Goal: Complete application form: Complete application form

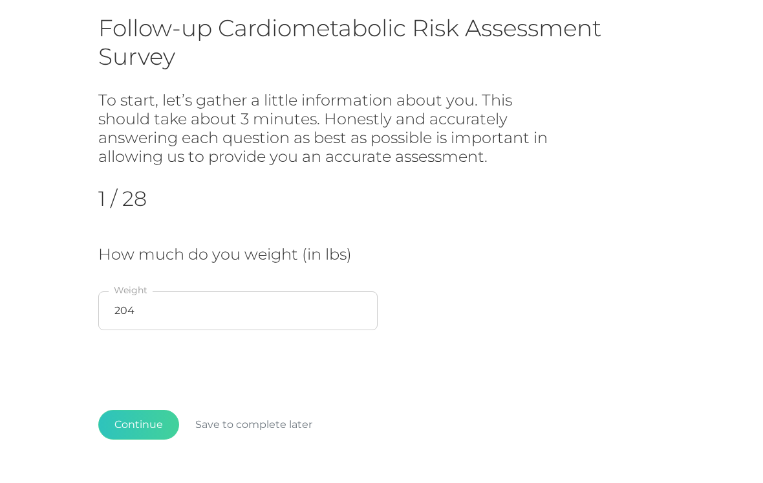
scroll to position [102, 0]
click at [214, 307] on input "204" at bounding box center [237, 310] width 279 height 39
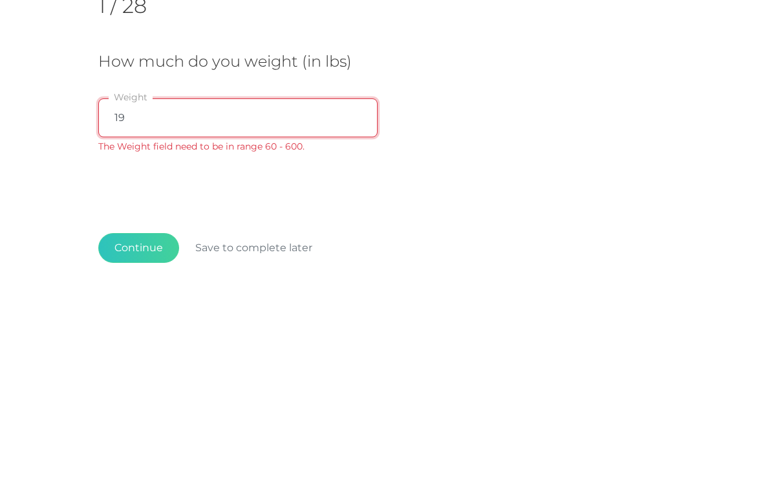
type input "199"
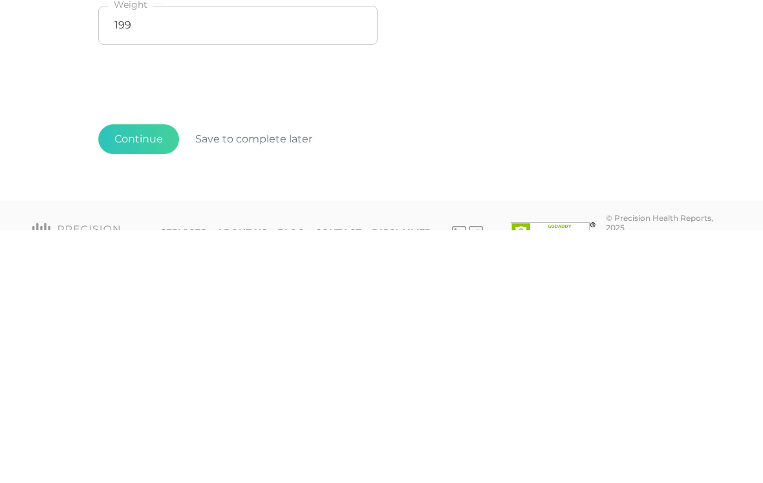
click at [151, 377] on button "Continue" at bounding box center [138, 392] width 81 height 30
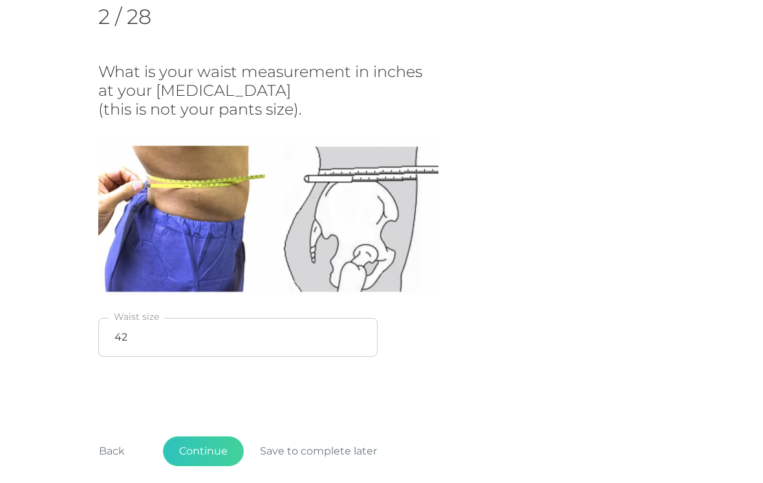
scroll to position [210, 0]
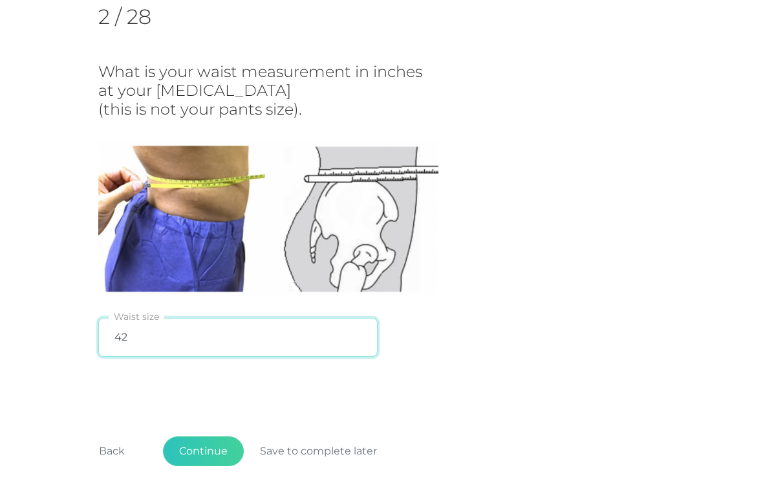
click at [297, 334] on input "42" at bounding box center [237, 337] width 279 height 39
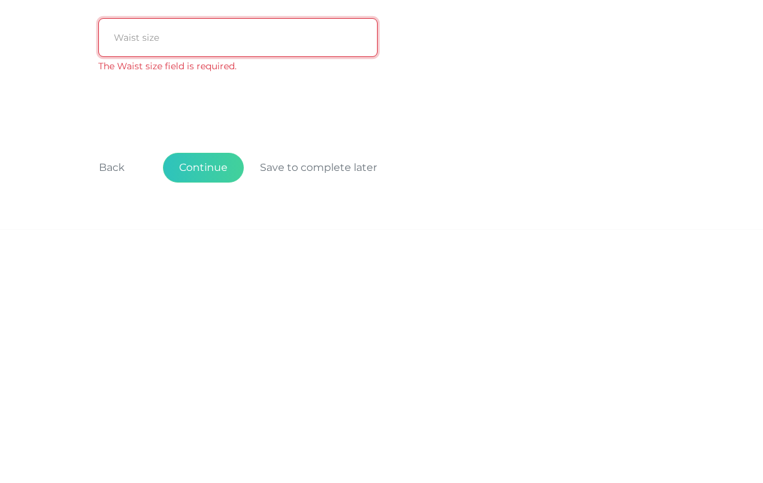
scroll to position [263, 0]
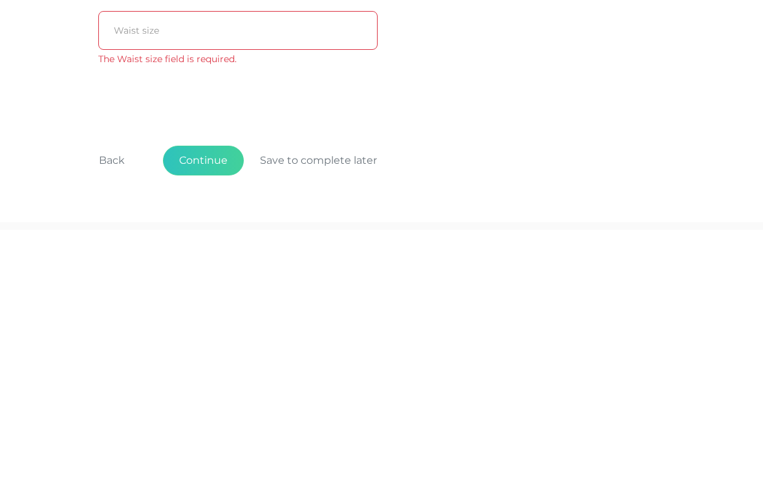
click at [345, 398] on button "Save to complete later" at bounding box center [318, 413] width 149 height 30
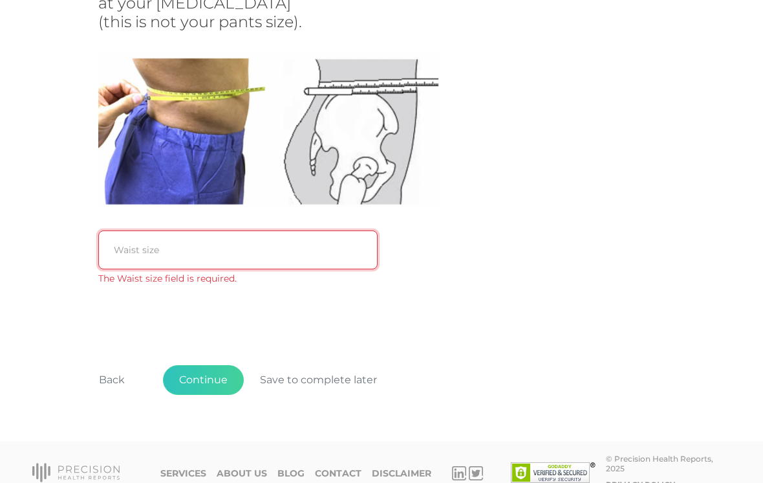
click at [271, 256] on input "text" at bounding box center [237, 249] width 279 height 39
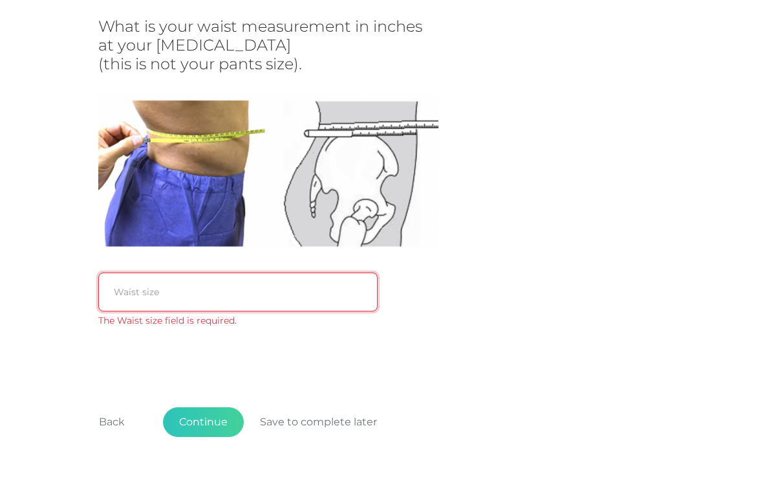
scroll to position [255, 0]
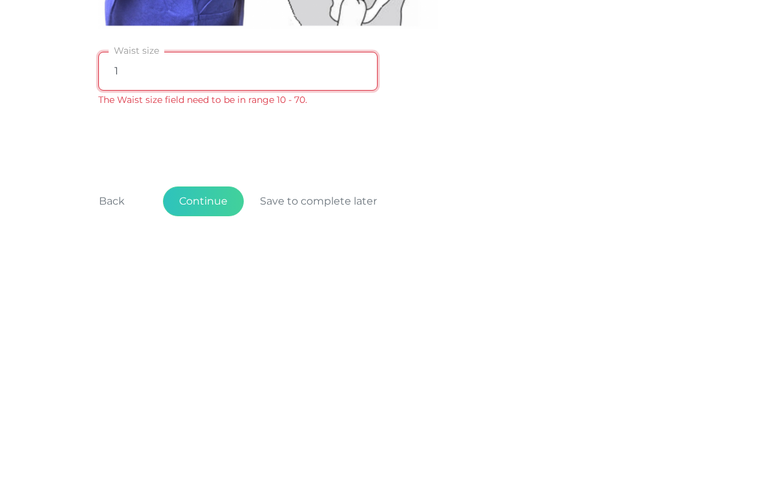
type input "10"
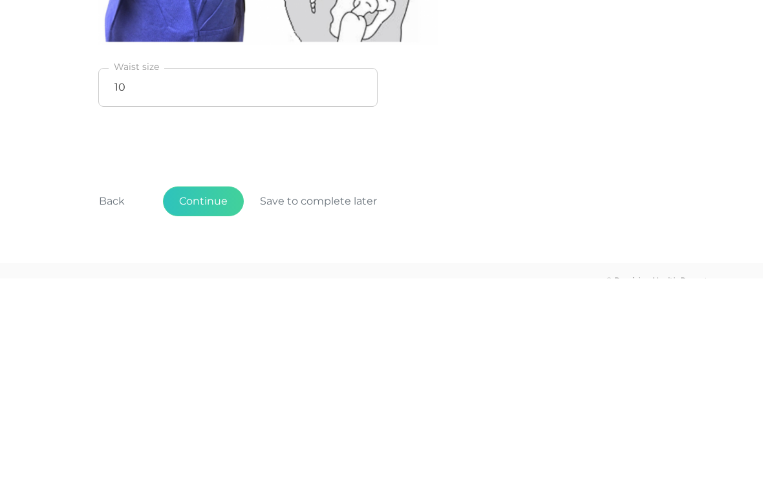
click at [184, 391] on button "Continue" at bounding box center [203, 406] width 81 height 30
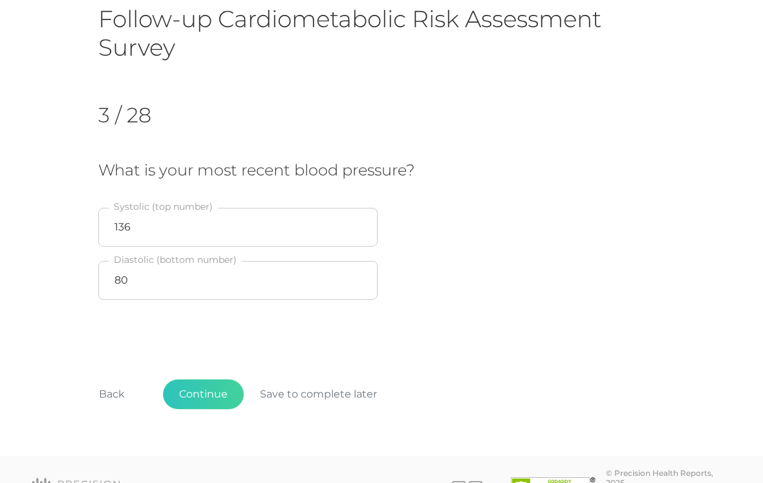
scroll to position [111, 0]
click at [153, 239] on input "136" at bounding box center [237, 227] width 279 height 39
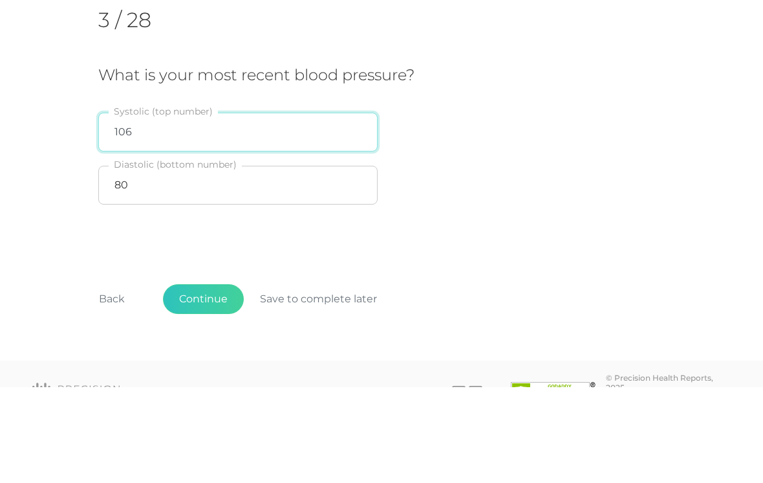
type input "106"
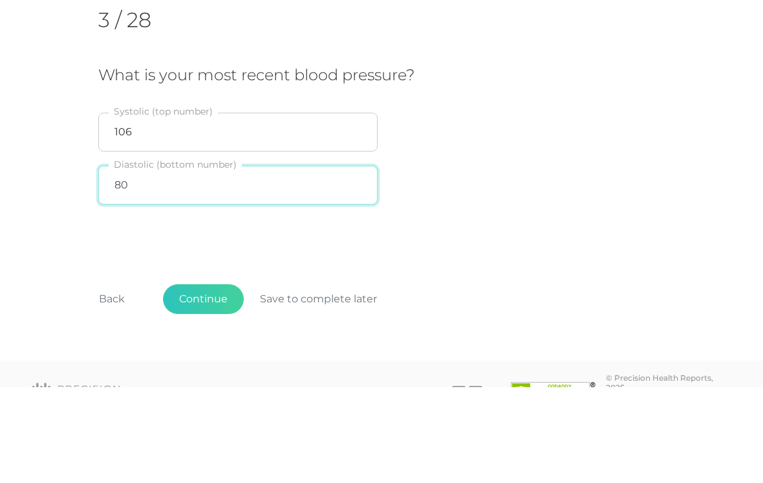
click at [332, 261] on input "80" at bounding box center [237, 280] width 279 height 39
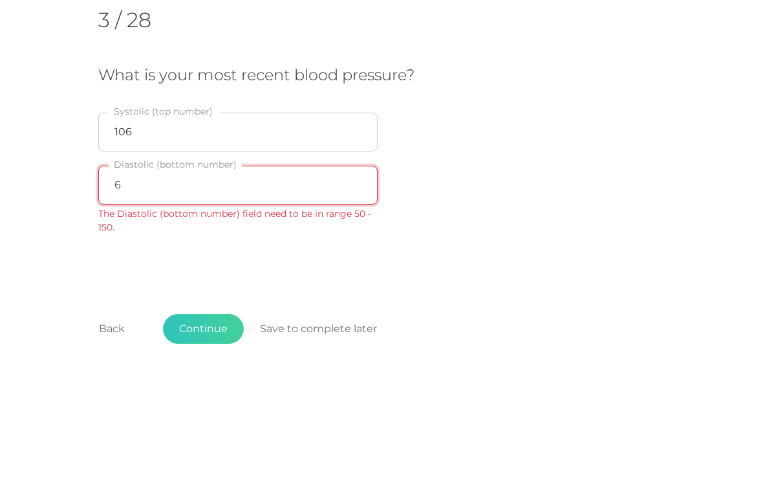
type input "63"
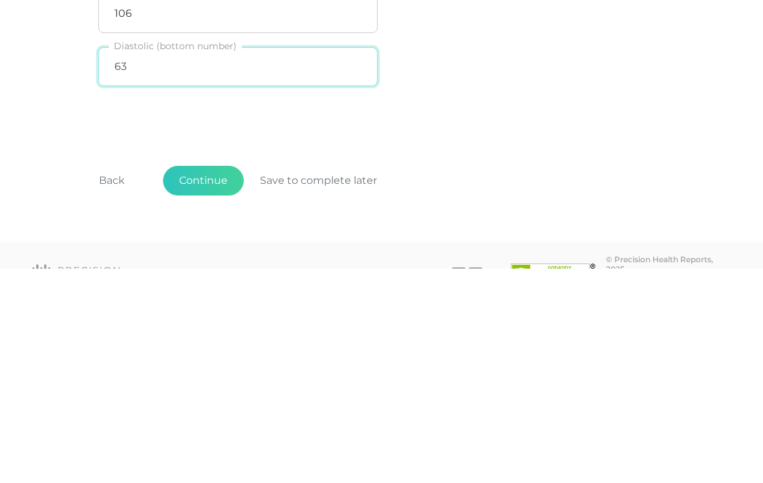
click at [223, 380] on button "Continue" at bounding box center [203, 395] width 81 height 30
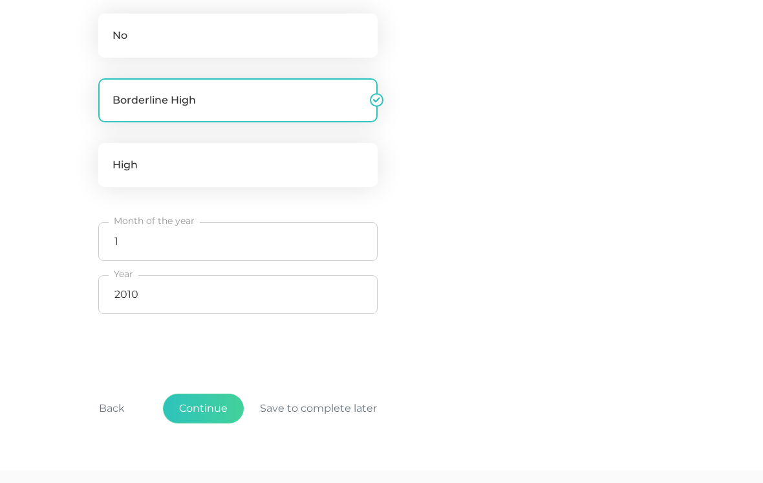
scroll to position [390, 0]
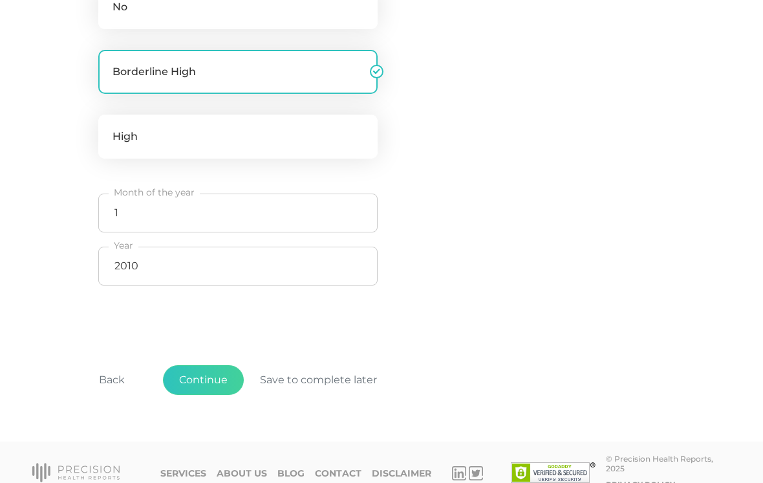
click at [221, 378] on button "Continue" at bounding box center [203, 380] width 81 height 30
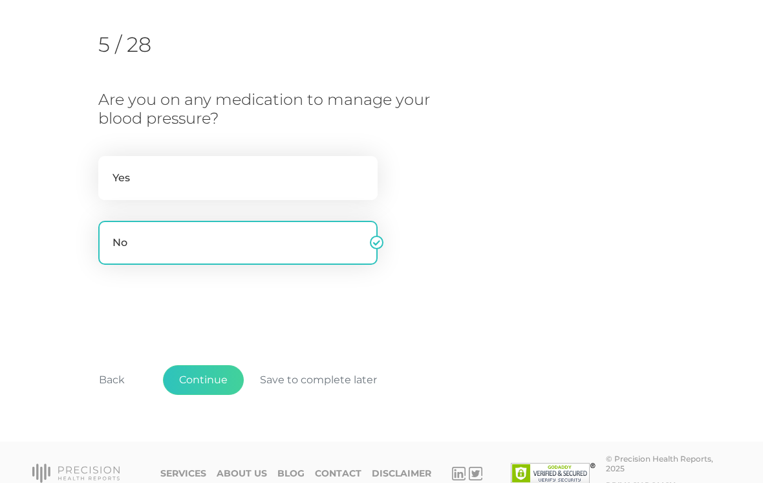
click at [216, 379] on button "Continue" at bounding box center [203, 380] width 81 height 30
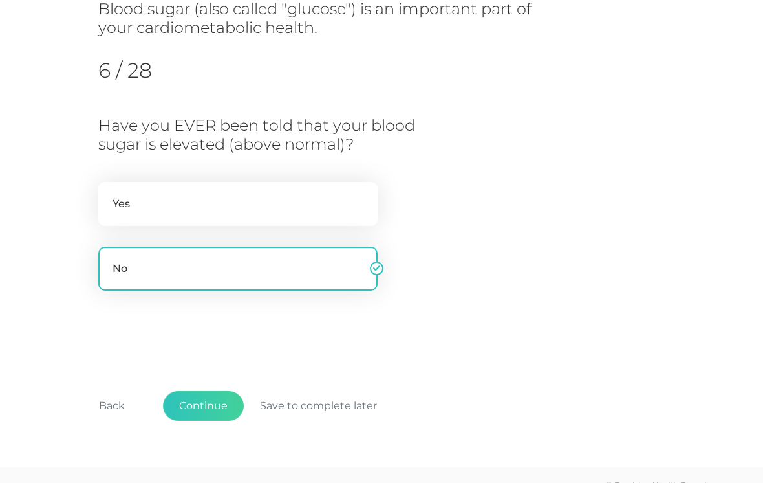
scroll to position [193, 0]
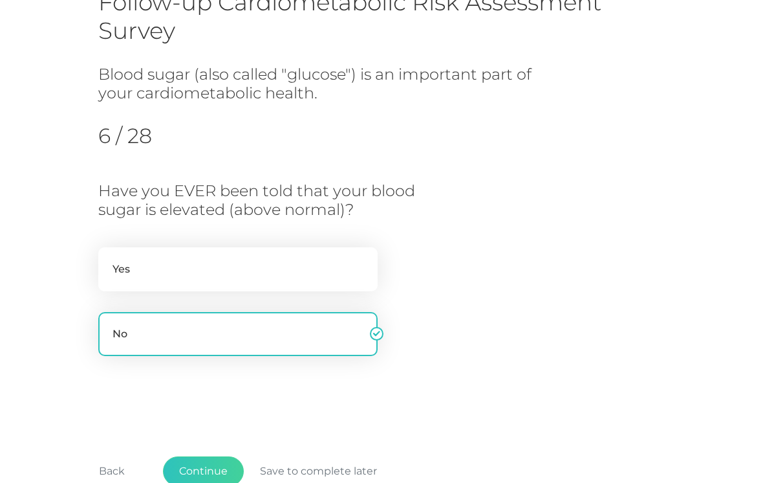
click at [349, 263] on label "Yes" at bounding box center [237, 269] width 279 height 44
click at [109, 260] on input "Yes" at bounding box center [103, 253] width 10 height 13
radio input "true"
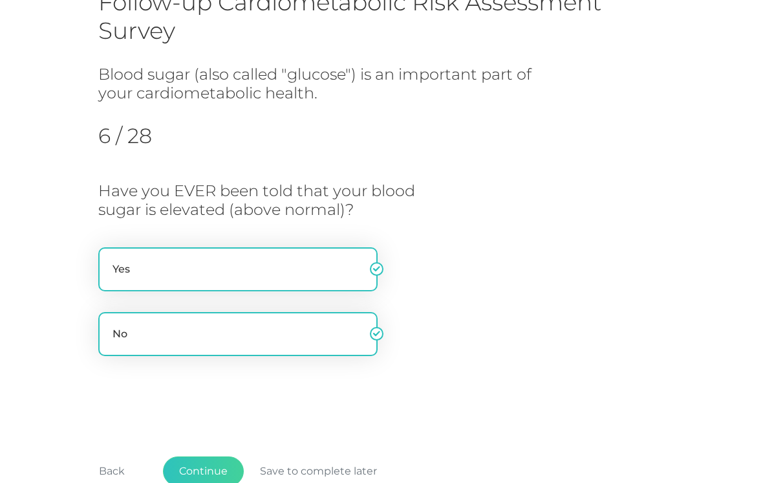
radio input "false"
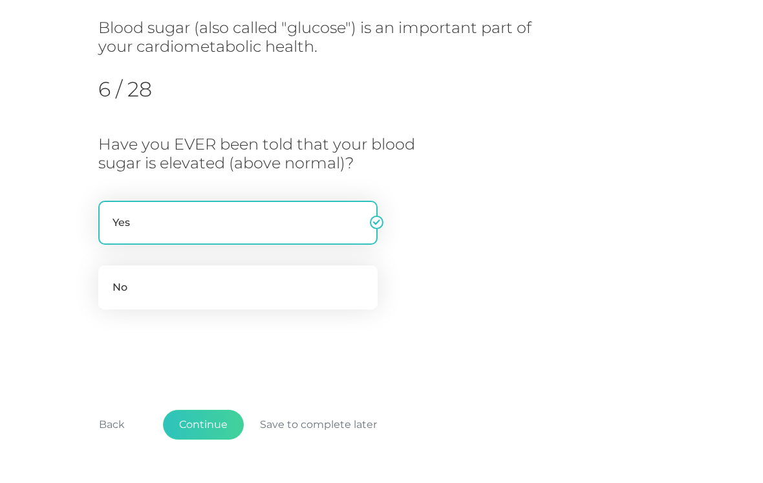
click at [210, 422] on button "Continue" at bounding box center [203, 425] width 81 height 30
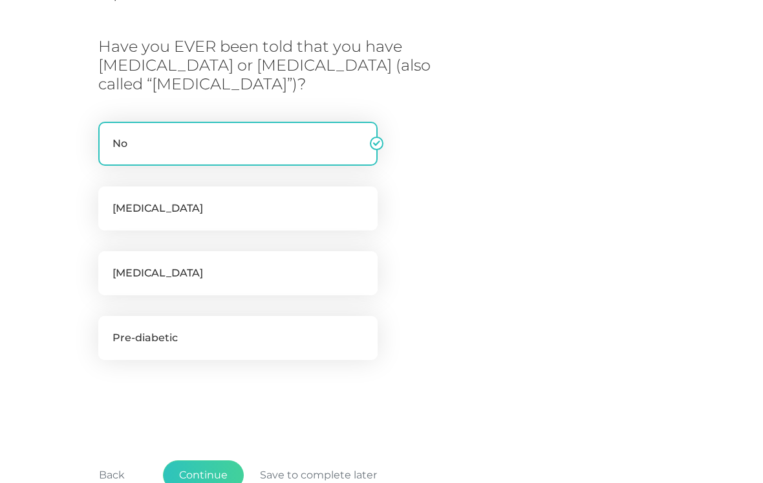
click at [356, 342] on label "Pre-diabetic" at bounding box center [237, 338] width 279 height 44
click at [109, 329] on input "Pre-diabetic" at bounding box center [103, 322] width 10 height 13
checkbox input "true"
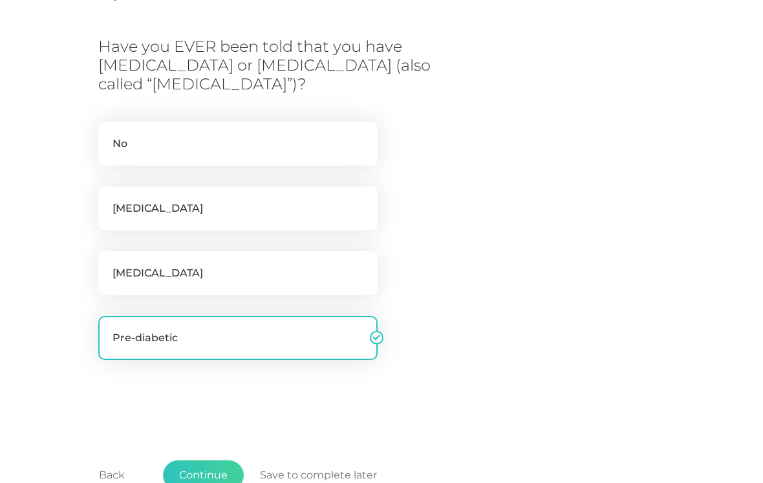
checkbox input "false"
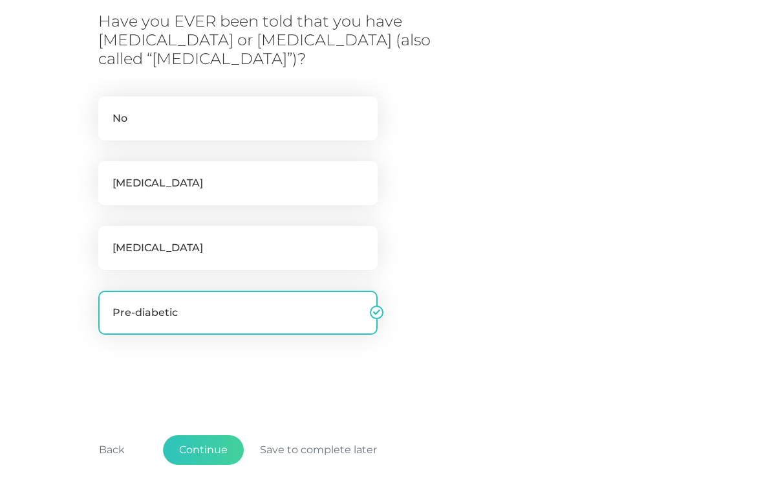
click at [218, 448] on button "Continue" at bounding box center [203, 450] width 81 height 30
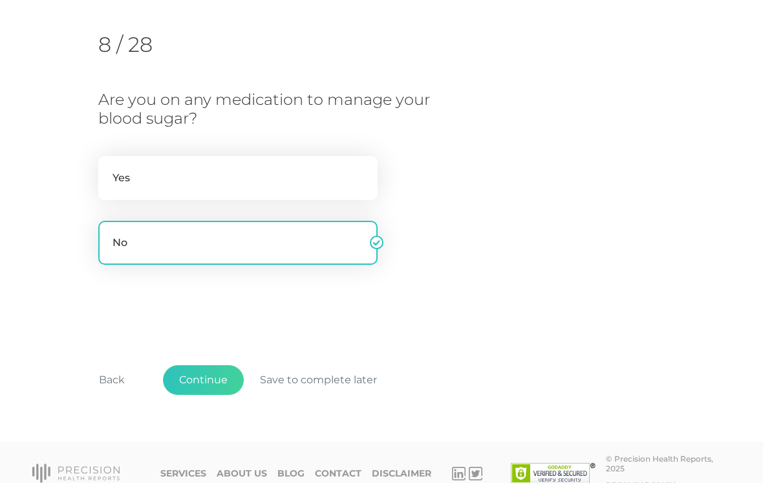
click at [220, 373] on button "Continue" at bounding box center [203, 380] width 81 height 30
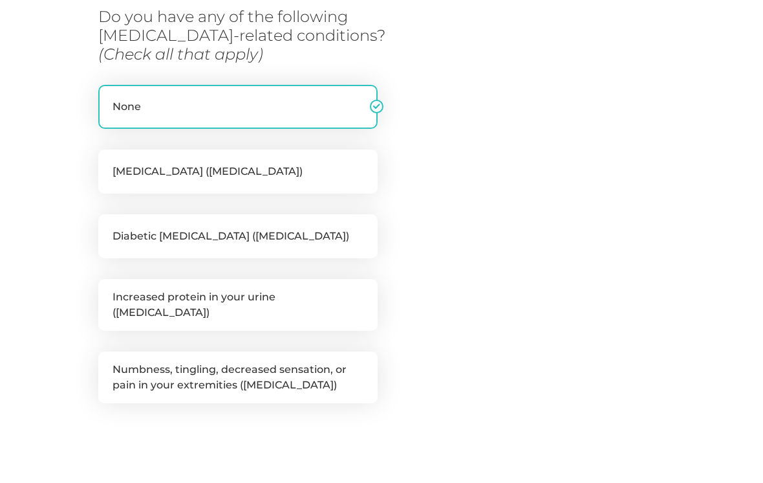
scroll to position [308, 0]
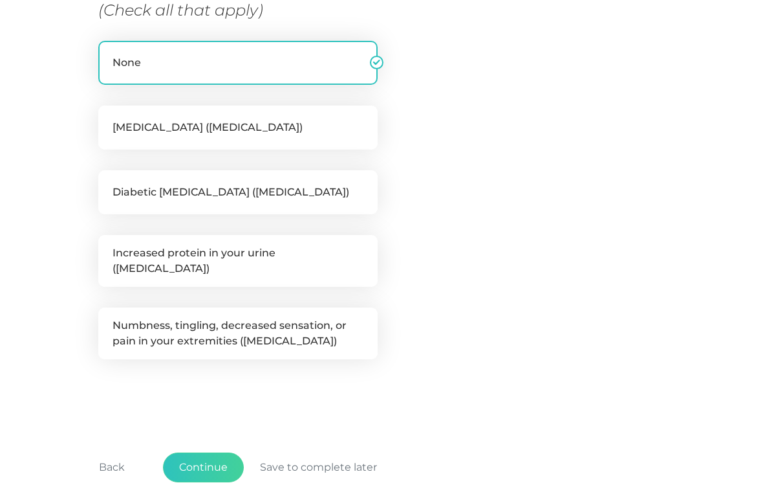
click at [213, 456] on button "Continue" at bounding box center [203, 468] width 81 height 30
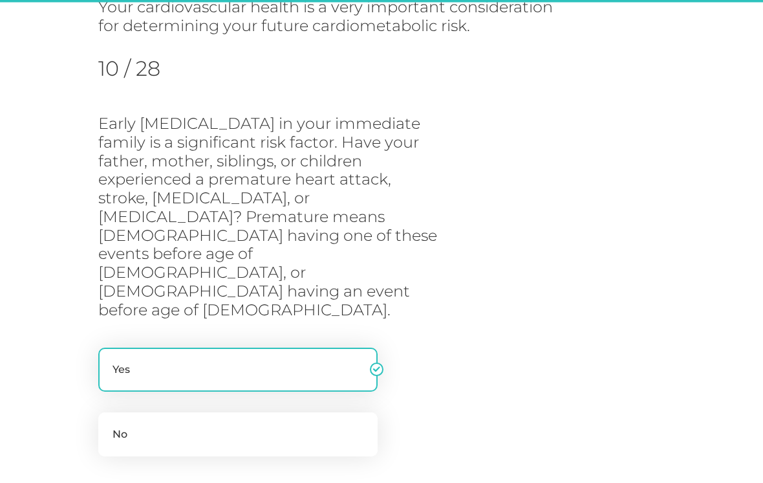
scroll to position [193, 0]
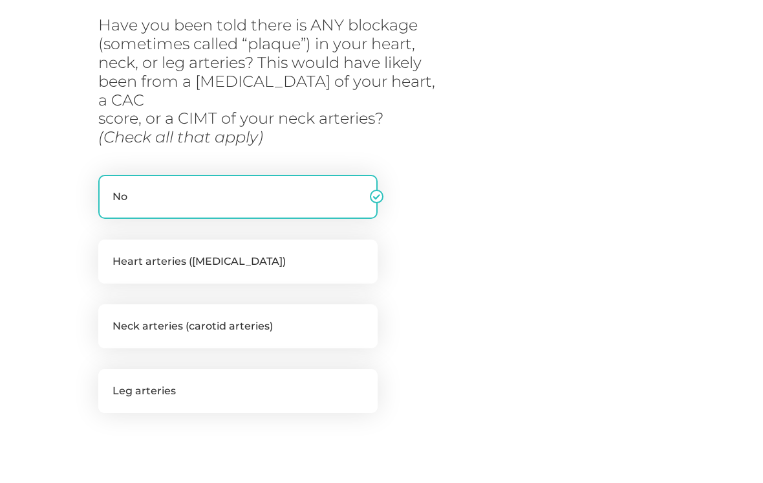
scroll to position [255, 0]
click at [138, 247] on label "Heart arteries ([MEDICAL_DATA])" at bounding box center [237, 263] width 279 height 44
click at [109, 247] on input "Heart arteries ([MEDICAL_DATA])" at bounding box center [103, 247] width 10 height 13
checkbox input "true"
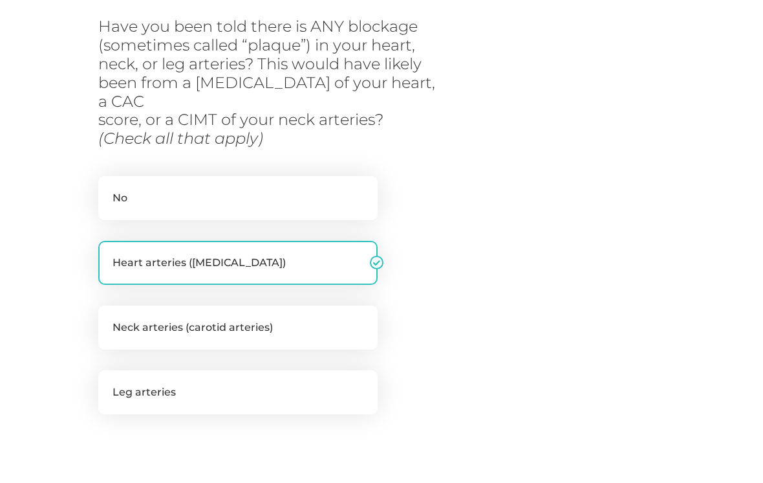
checkbox input "false"
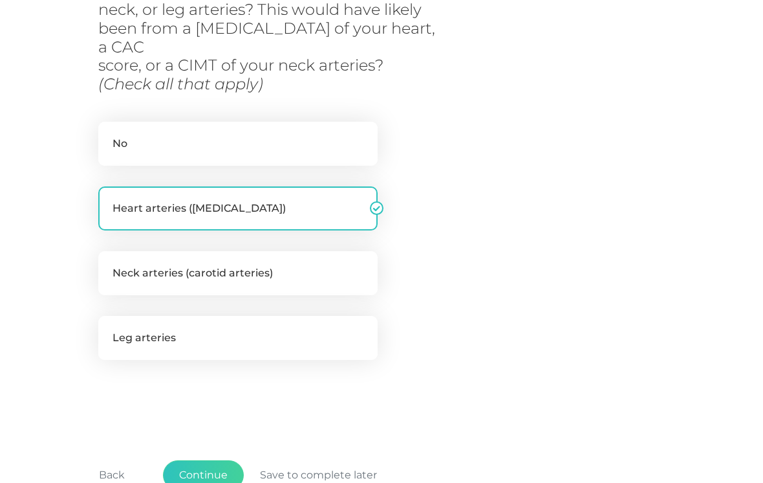
click at [212, 460] on button "Continue" at bounding box center [203, 475] width 81 height 30
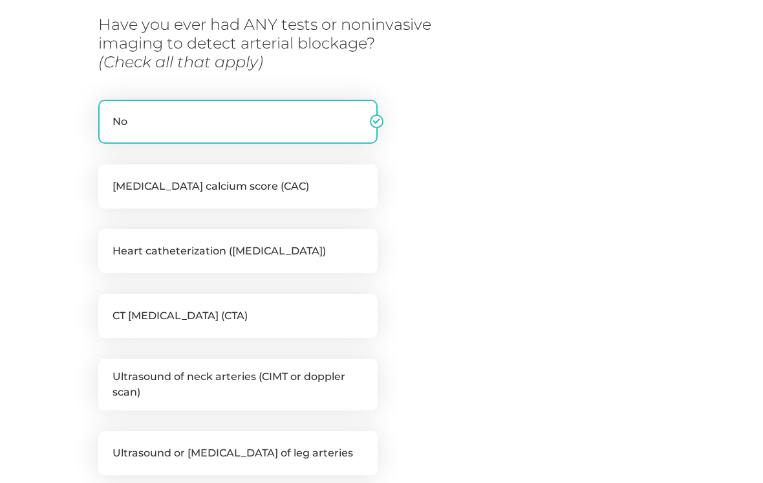
click at [322, 183] on label "[MEDICAL_DATA] calcium score (CAC)" at bounding box center [237, 186] width 279 height 44
click at [109, 177] on input "[MEDICAL_DATA] calcium score (CAC)" at bounding box center [103, 170] width 10 height 13
checkbox input "true"
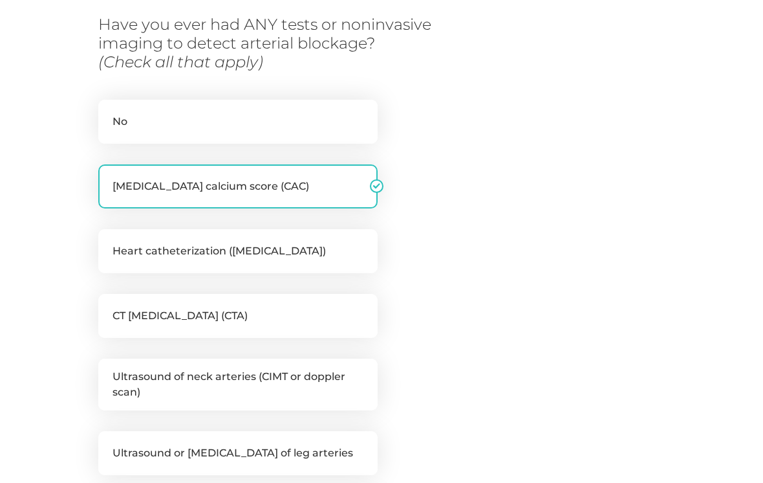
checkbox input "false"
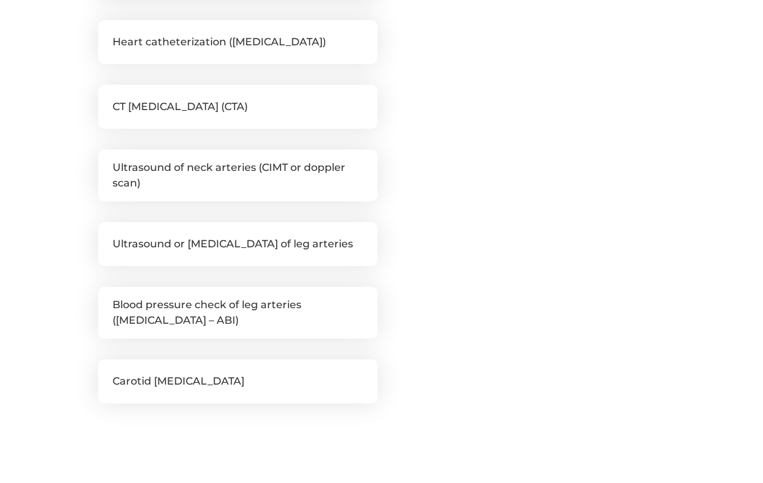
scroll to position [466, 0]
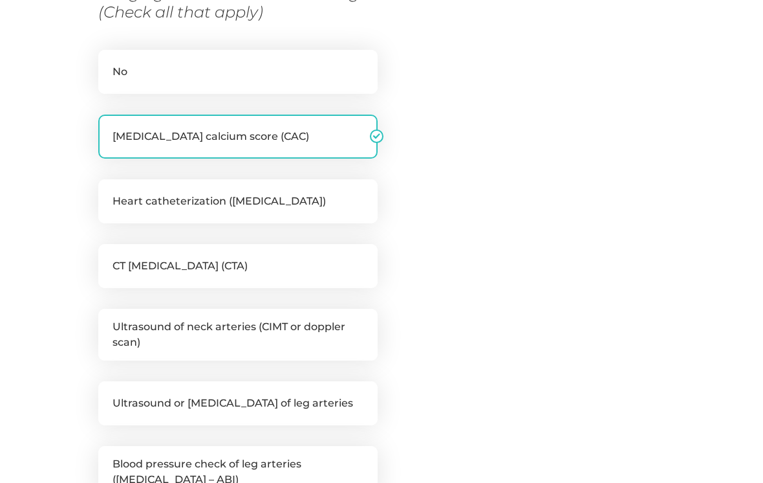
click at [268, 325] on label "Ultrasound of neck arteries (CIMT or doppler scan)" at bounding box center [237, 335] width 279 height 52
click at [109, 322] on input "Ultrasound of neck arteries (CIMT or doppler scan)" at bounding box center [103, 315] width 10 height 13
checkbox input "true"
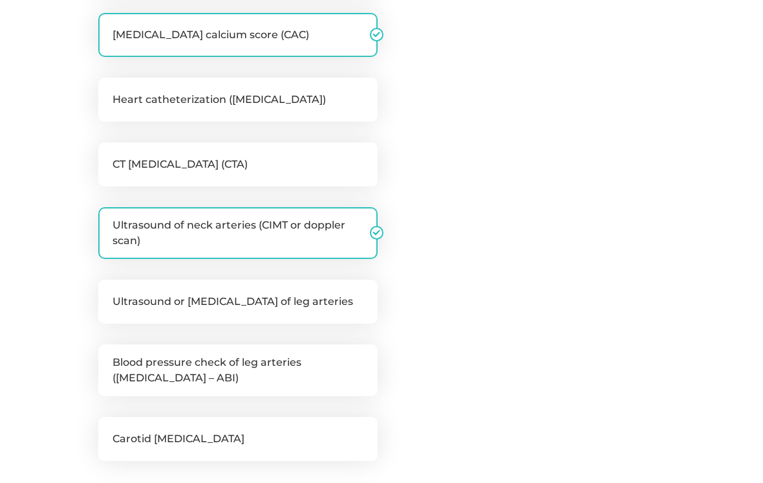
scroll to position [420, 0]
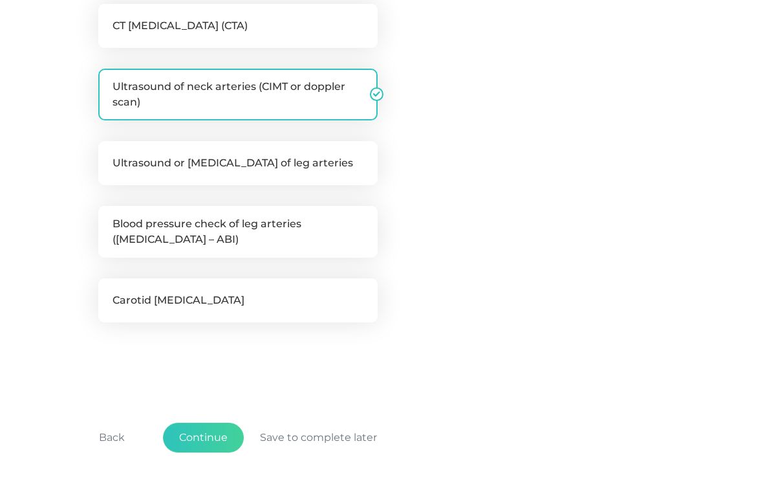
click at [200, 432] on button "Continue" at bounding box center [203, 438] width 81 height 30
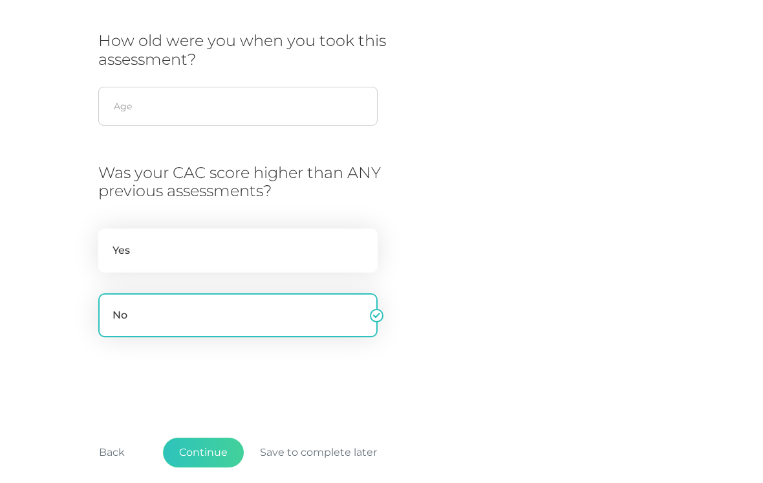
scroll to position [382, 0]
click at [205, 450] on button "Continue" at bounding box center [203, 454] width 81 height 30
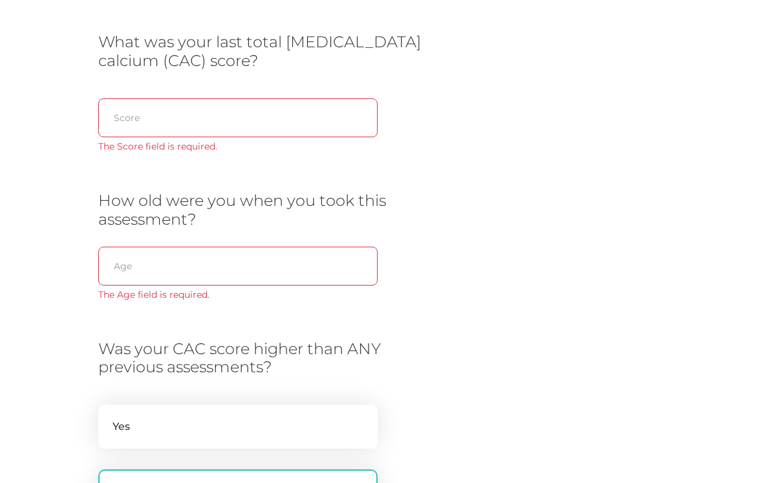
scroll to position [239, 0]
click at [265, 99] on input "text" at bounding box center [237, 118] width 279 height 39
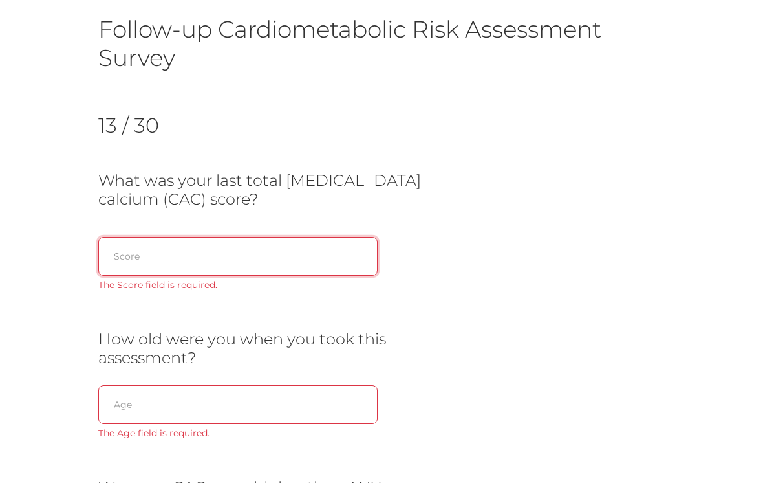
scroll to position [96, 0]
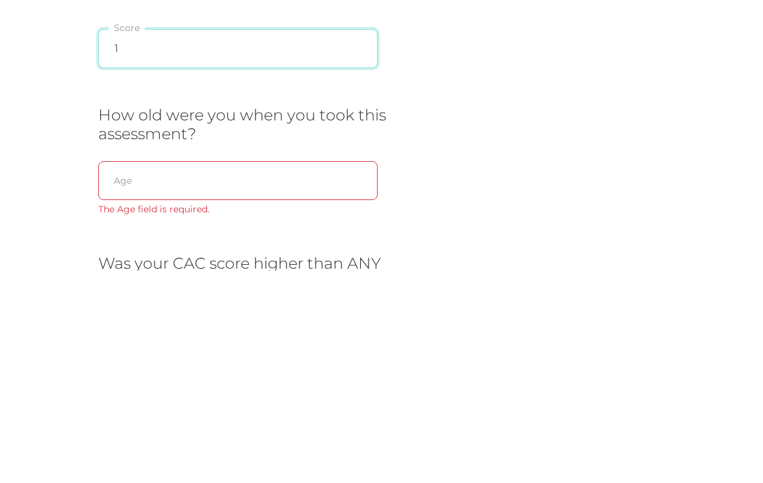
type input "1"
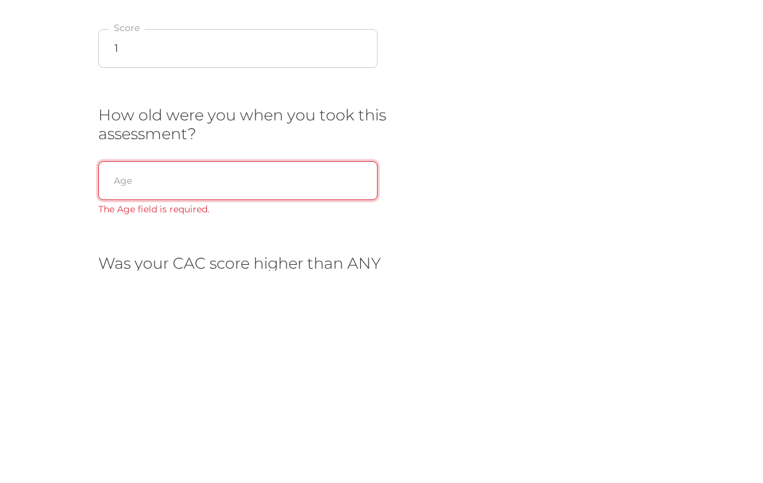
click at [124, 373] on input "text" at bounding box center [237, 392] width 279 height 39
type input "49"
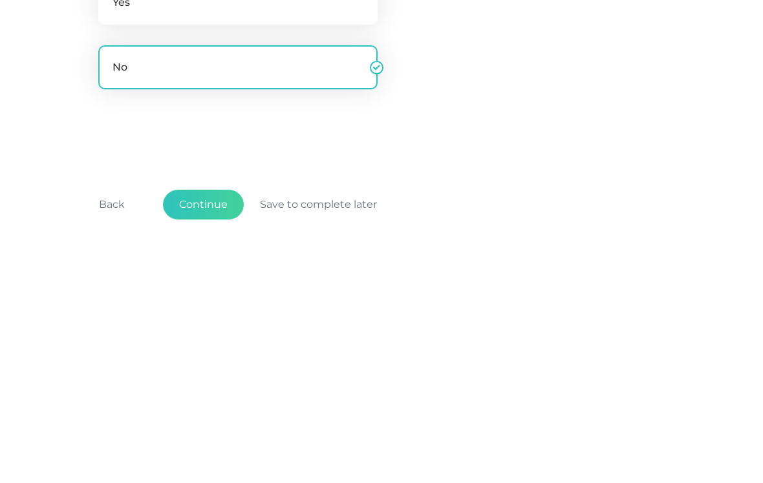
click at [200, 442] on button "Continue" at bounding box center [203, 457] width 81 height 30
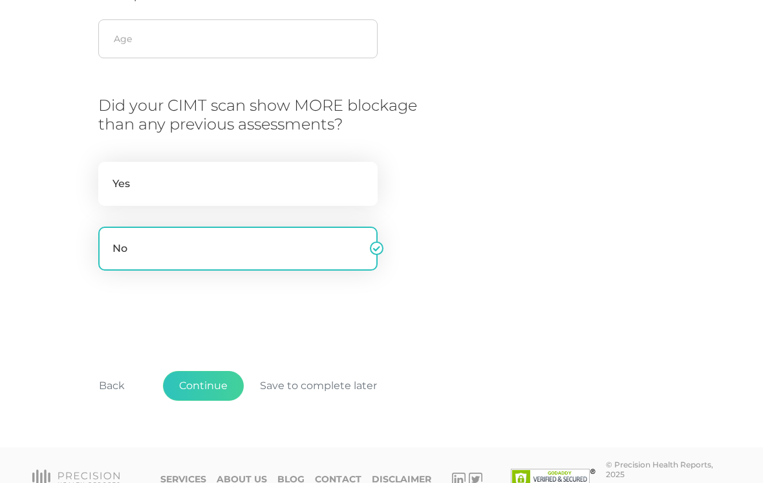
scroll to position [532, 0]
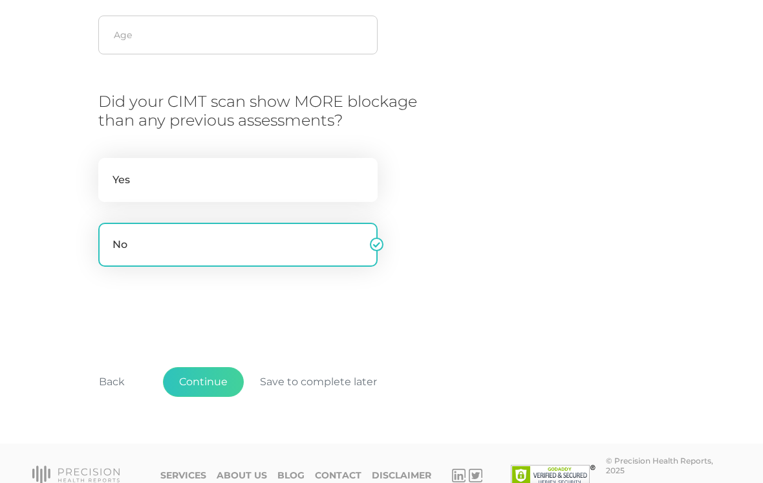
click at [198, 376] on button "Continue" at bounding box center [203, 382] width 81 height 30
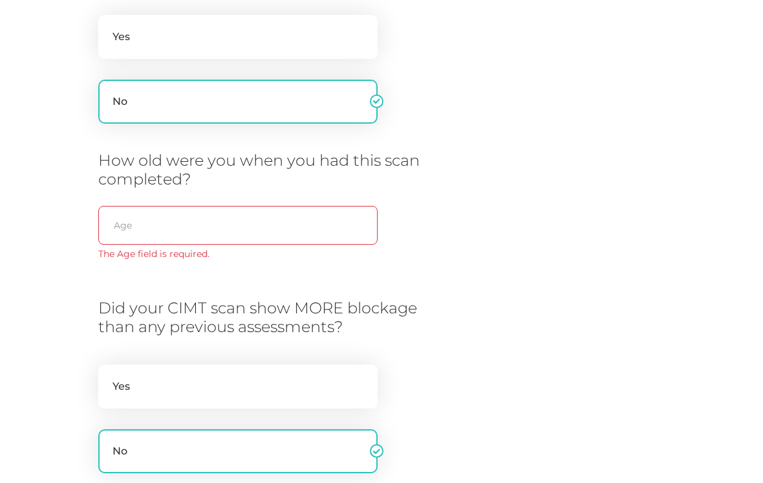
scroll to position [341, 0]
click at [152, 226] on input "text" at bounding box center [237, 225] width 279 height 39
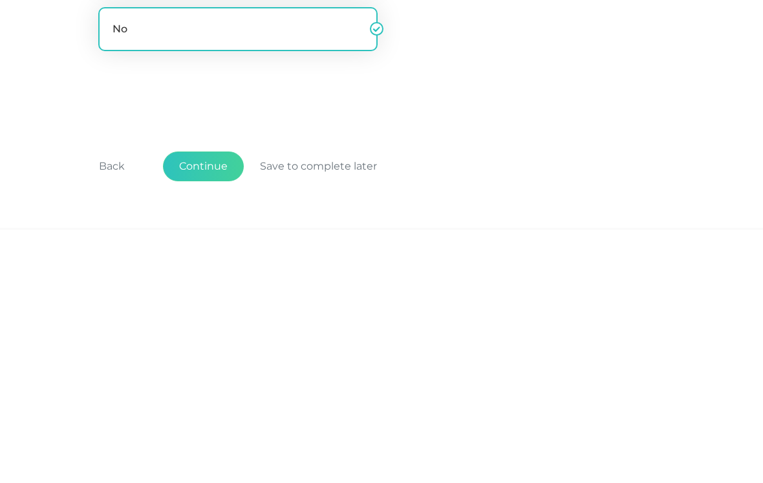
type input "49"
click at [226, 404] on button "Continue" at bounding box center [203, 419] width 81 height 30
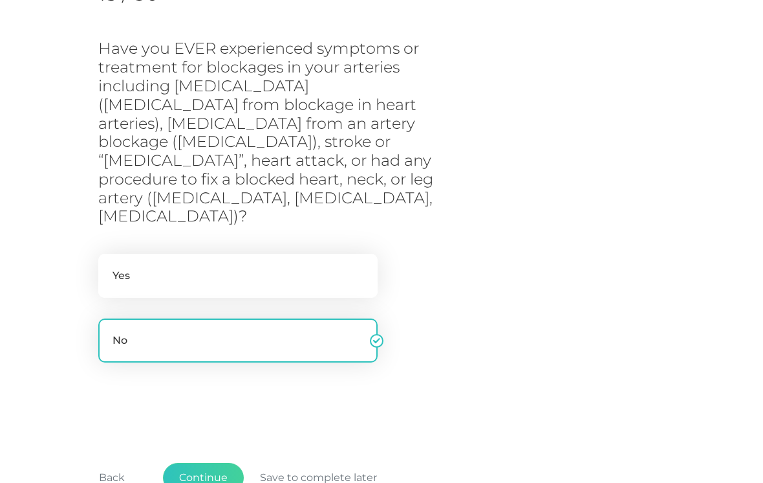
scroll to position [290, 0]
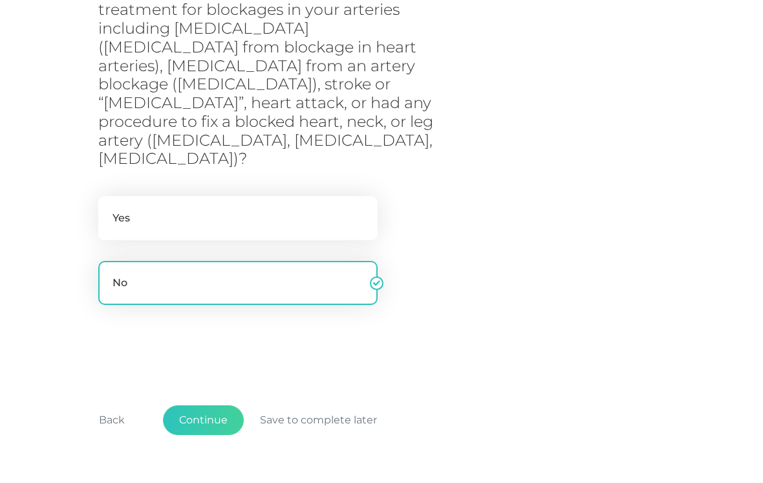
click at [113, 405] on button "Back" at bounding box center [112, 420] width 58 height 30
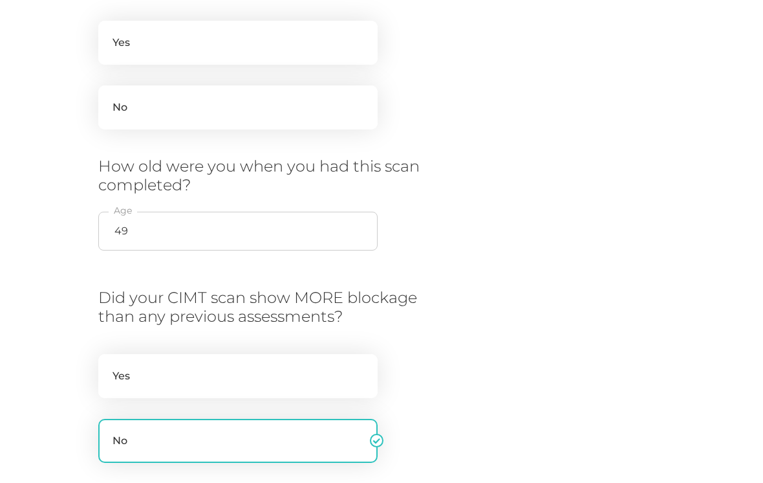
scroll to position [532, 0]
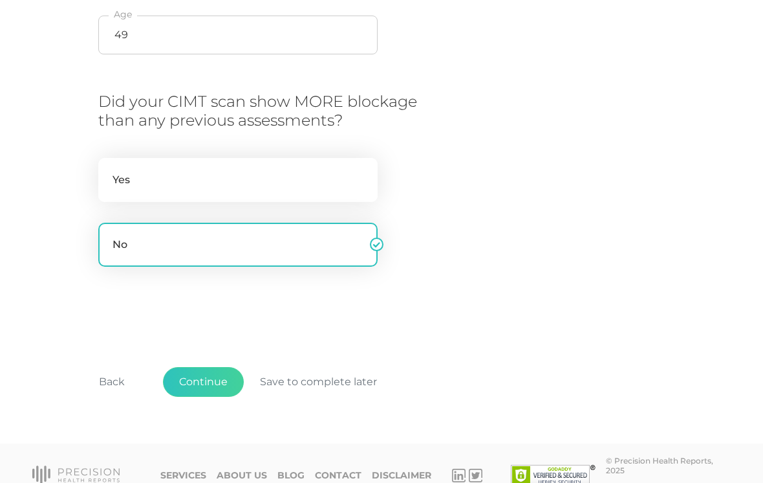
click at [104, 380] on button "Back" at bounding box center [112, 382] width 58 height 30
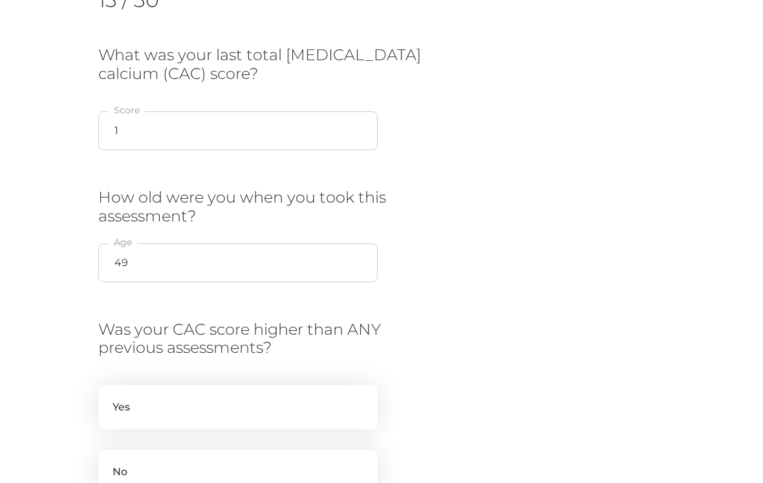
scroll to position [455, 0]
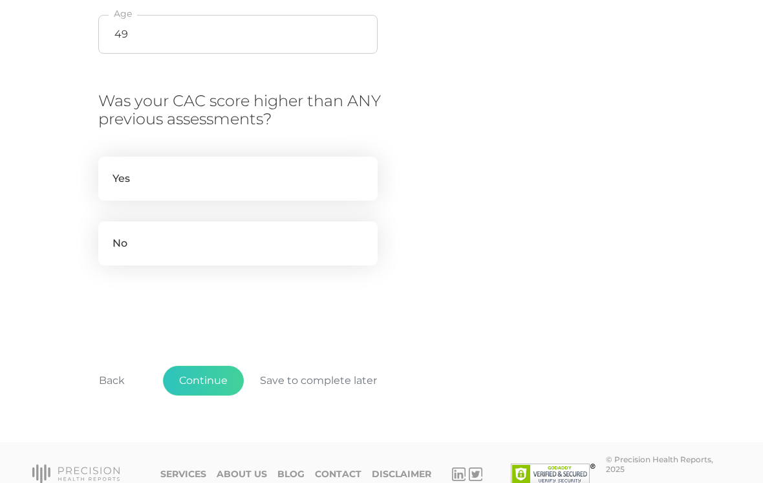
click at [104, 380] on button "Back" at bounding box center [112, 380] width 58 height 30
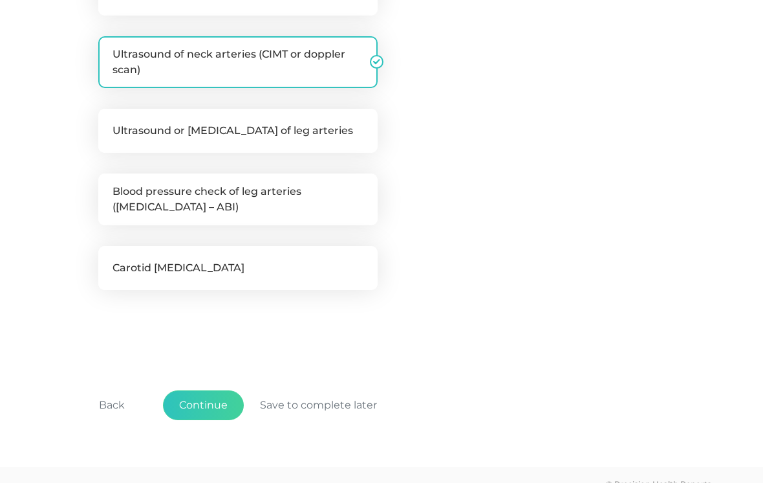
click at [107, 409] on button "Back" at bounding box center [112, 405] width 58 height 30
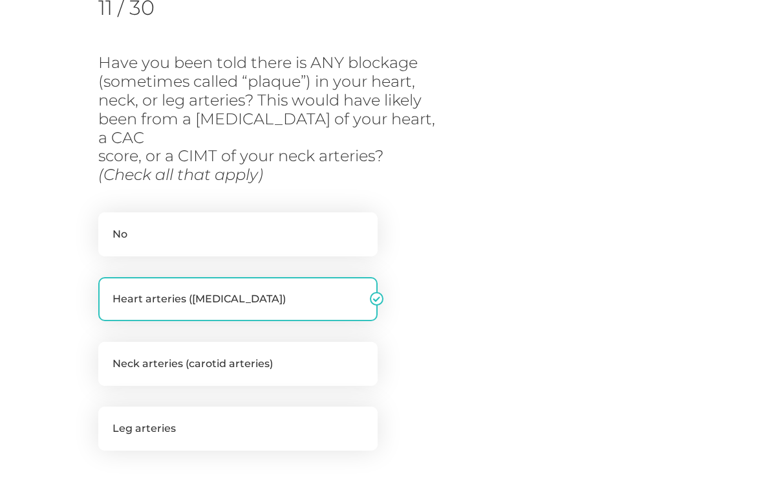
scroll to position [384, 0]
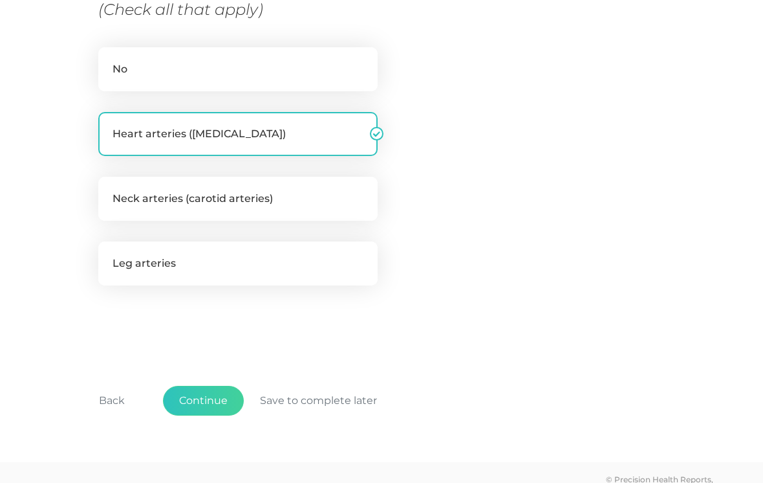
click at [105, 386] on button "Back" at bounding box center [112, 401] width 58 height 30
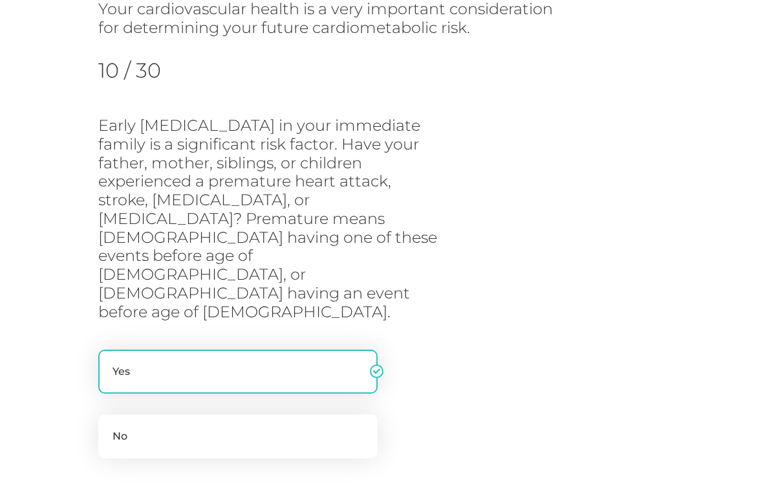
scroll to position [327, 0]
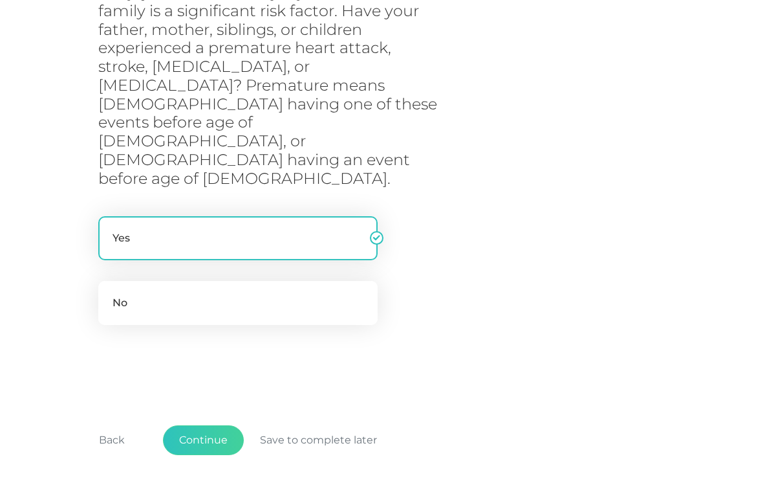
click at [105, 425] on button "Back" at bounding box center [112, 440] width 58 height 30
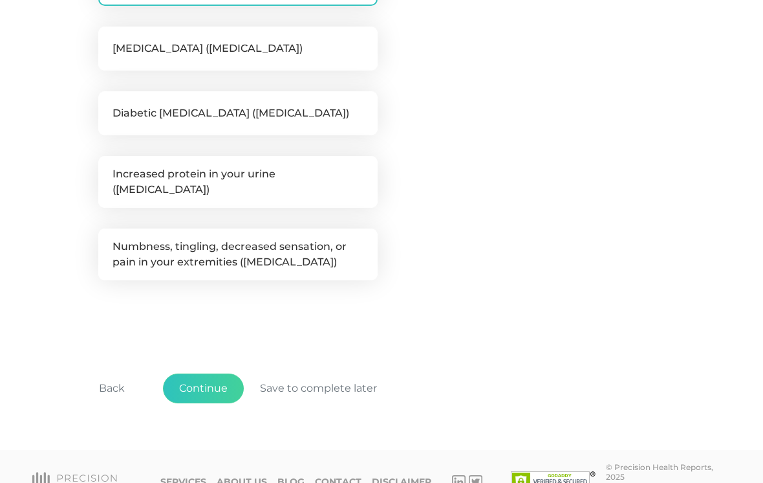
click at [107, 380] on button "Back" at bounding box center [112, 388] width 58 height 30
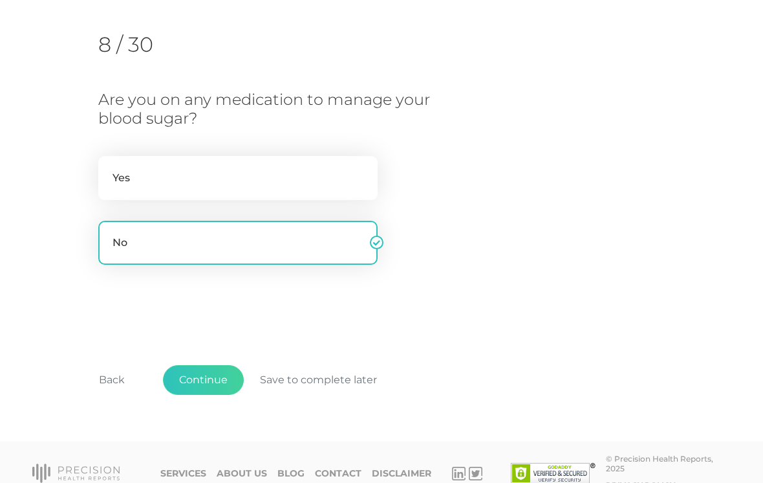
click at [107, 386] on button "Back" at bounding box center [112, 380] width 58 height 30
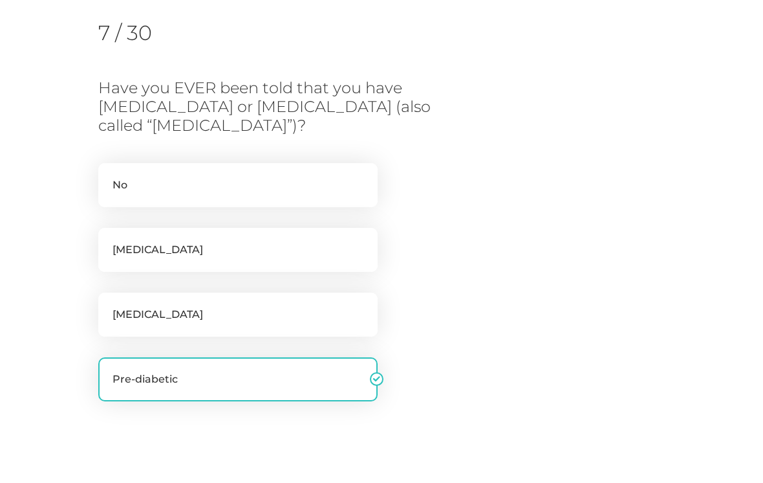
scroll to position [329, 0]
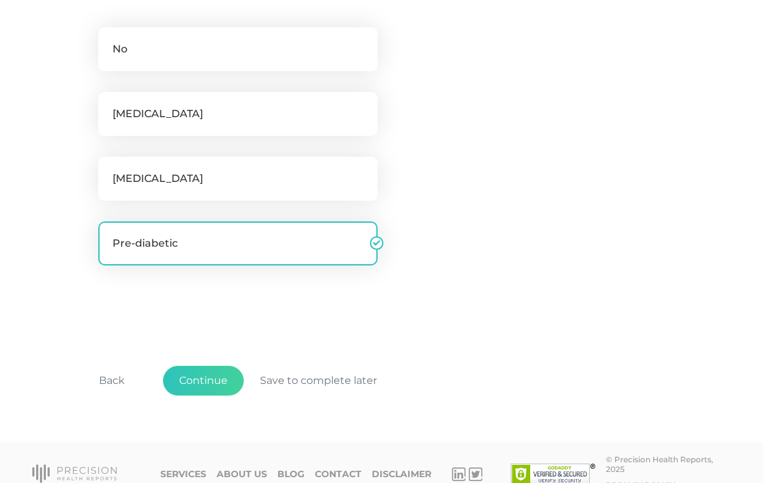
click at [110, 375] on button "Back" at bounding box center [112, 380] width 58 height 30
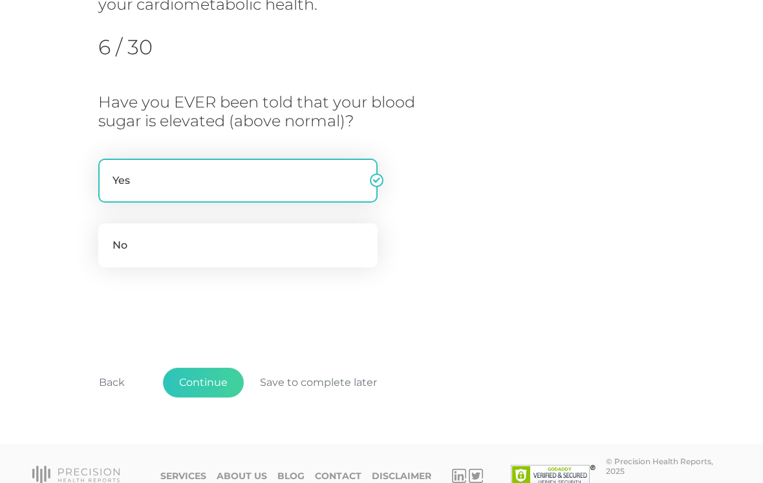
scroll to position [218, 0]
click at [109, 388] on button "Back" at bounding box center [112, 381] width 58 height 30
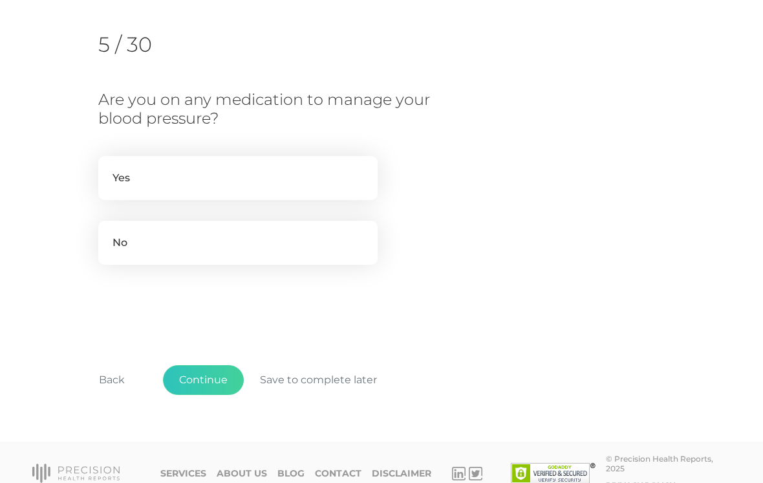
click at [106, 383] on button "Back" at bounding box center [112, 380] width 58 height 30
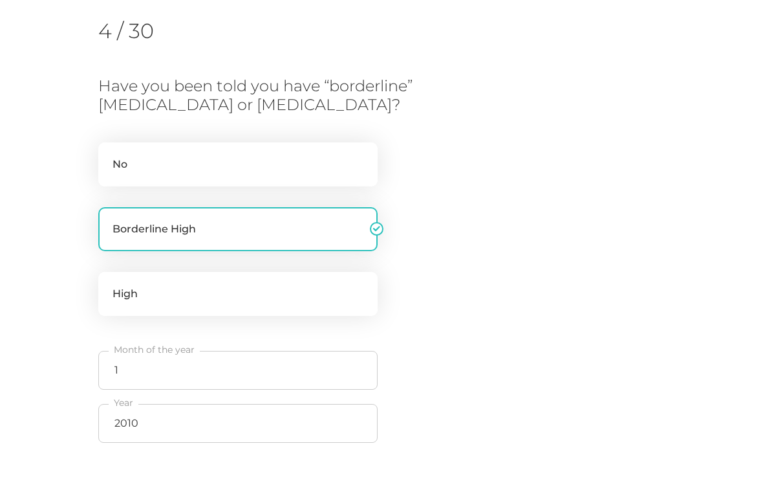
scroll to position [390, 0]
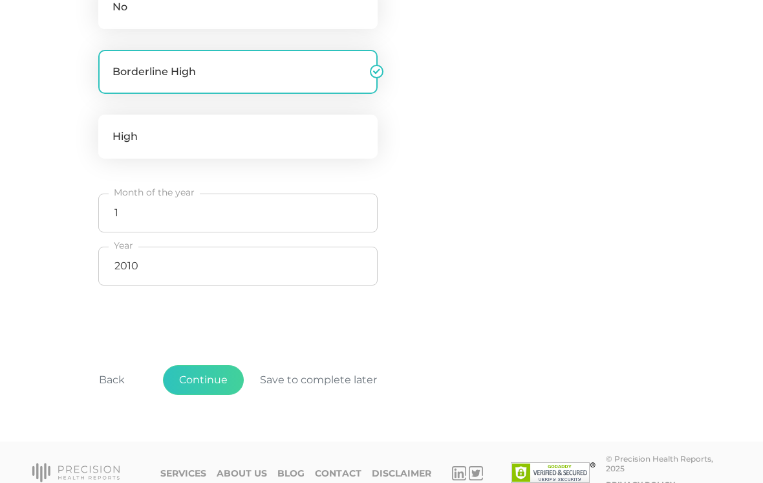
click at [109, 380] on button "Back" at bounding box center [112, 380] width 58 height 30
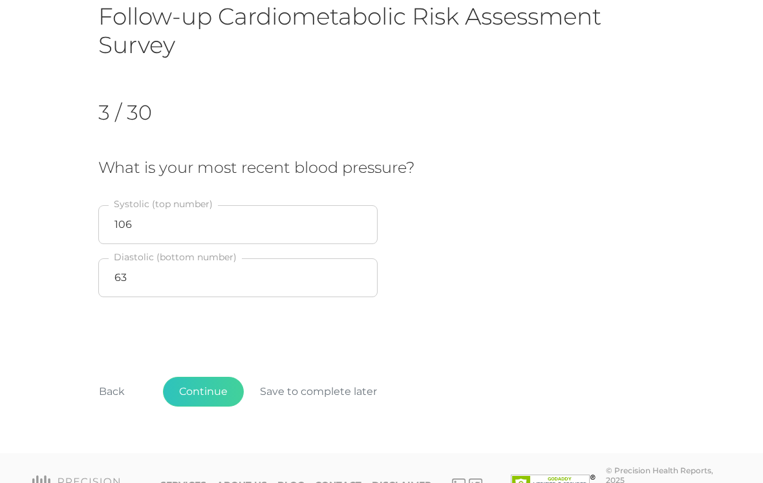
click at [105, 391] on button "Back" at bounding box center [112, 391] width 58 height 30
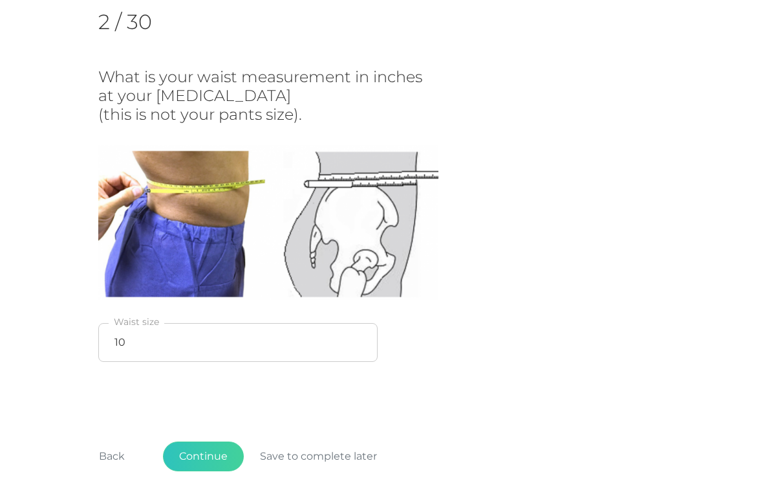
scroll to position [230, 0]
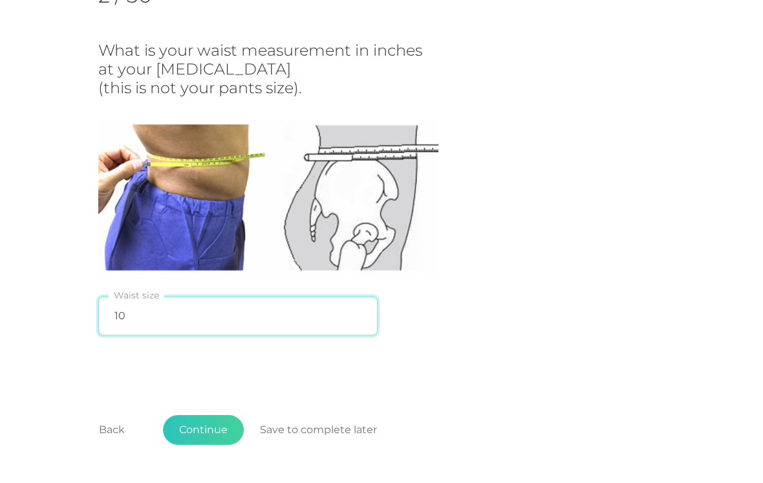
click at [157, 301] on input "10" at bounding box center [237, 316] width 279 height 39
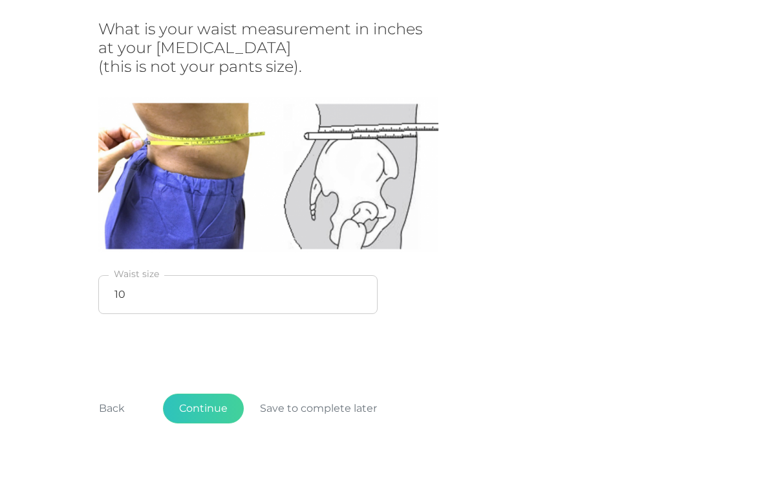
scroll to position [253, 0]
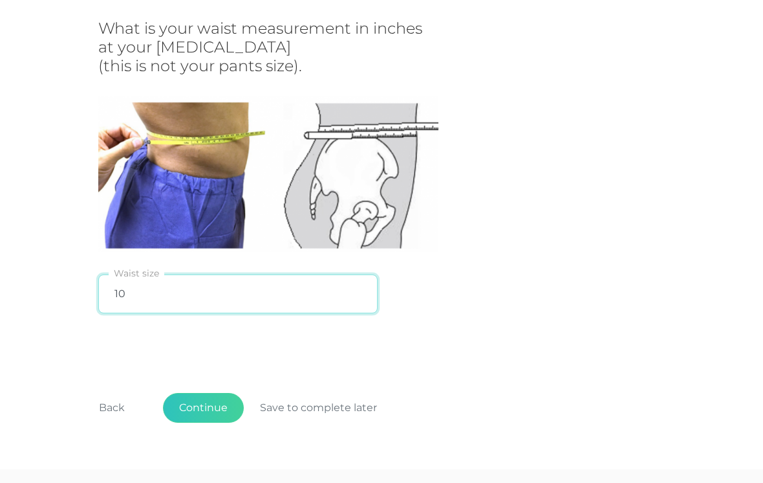
click at [336, 308] on input "10" at bounding box center [237, 293] width 279 height 39
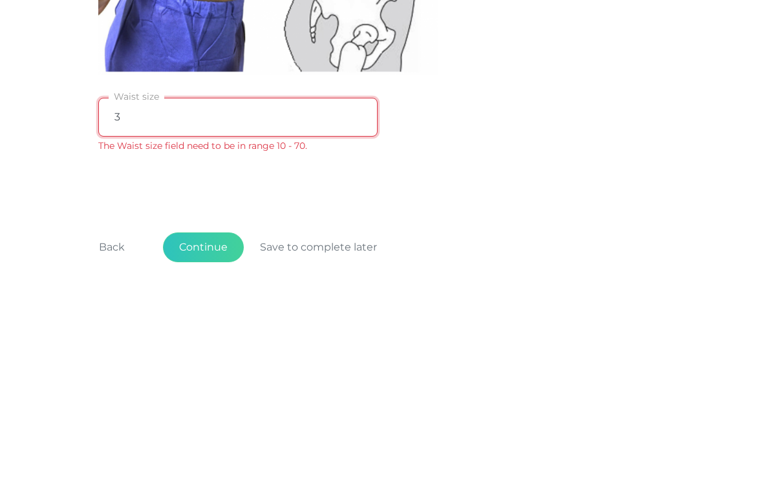
type input "35"
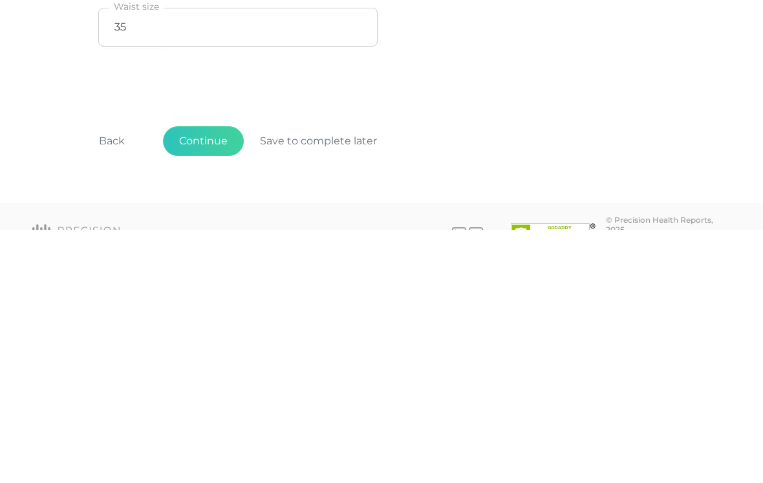
click at [215, 379] on button "Continue" at bounding box center [203, 394] width 81 height 30
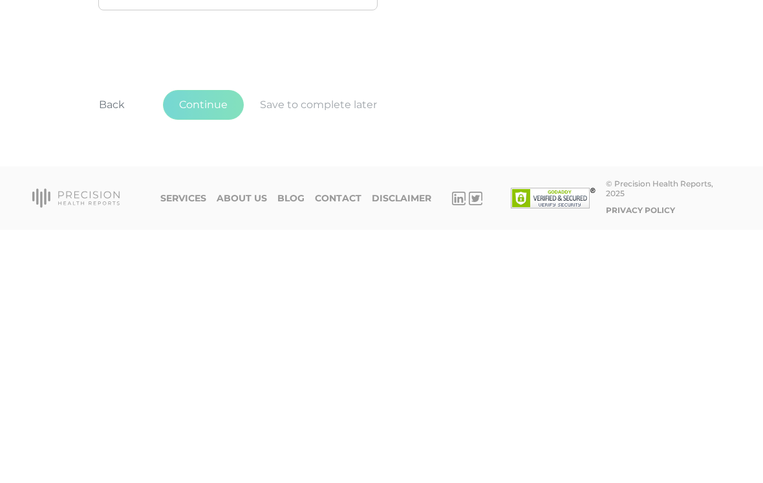
scroll to position [127, 0]
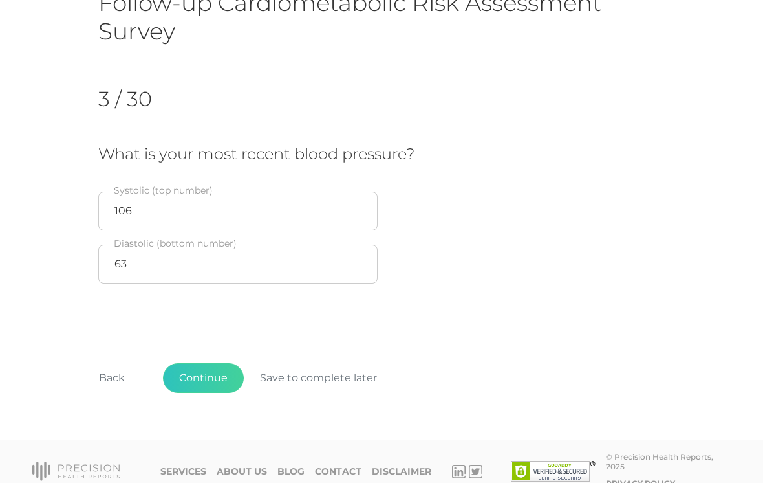
click at [219, 371] on button "Continue" at bounding box center [203, 378] width 81 height 30
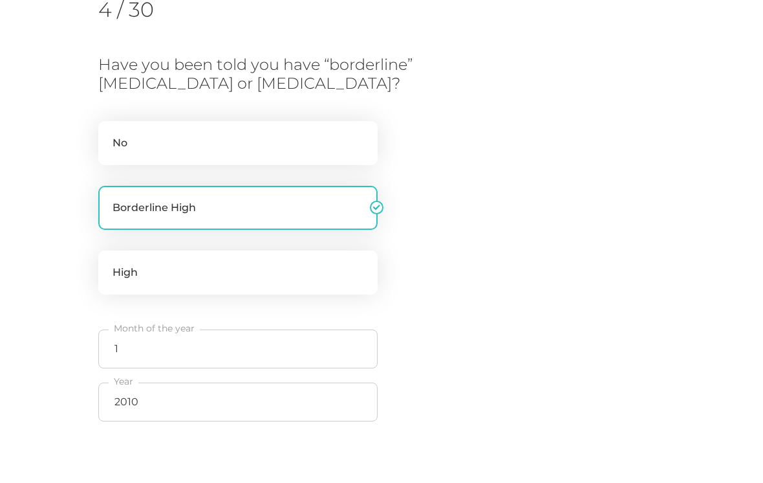
scroll to position [390, 0]
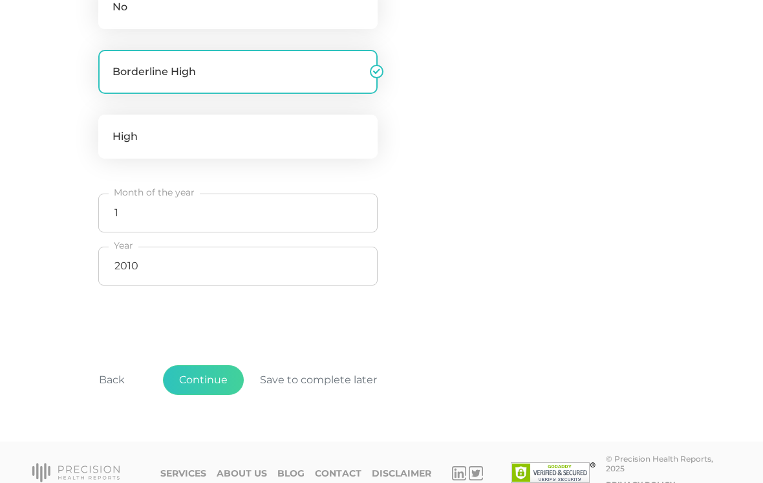
click at [206, 374] on button "Continue" at bounding box center [203, 380] width 81 height 30
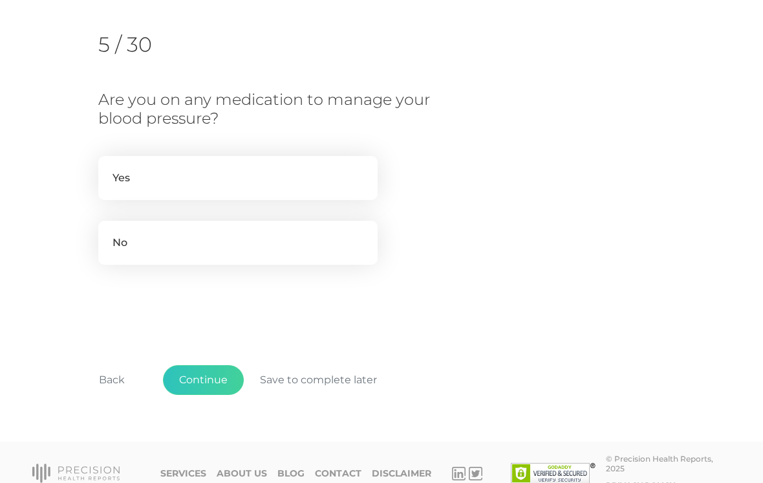
click at [220, 383] on button "Continue" at bounding box center [203, 380] width 81 height 30
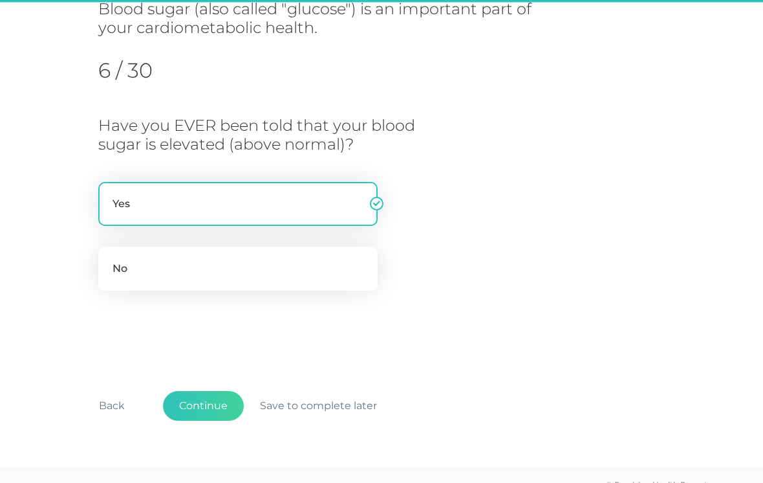
scroll to position [193, 0]
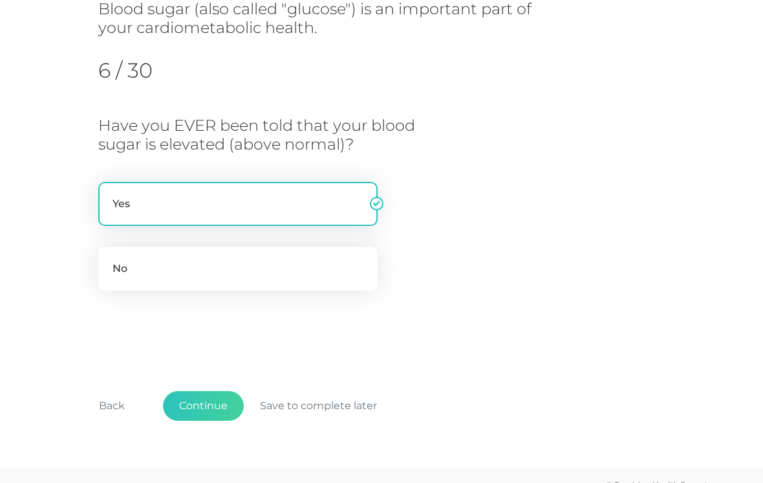
click at [215, 398] on button "Continue" at bounding box center [203, 406] width 81 height 30
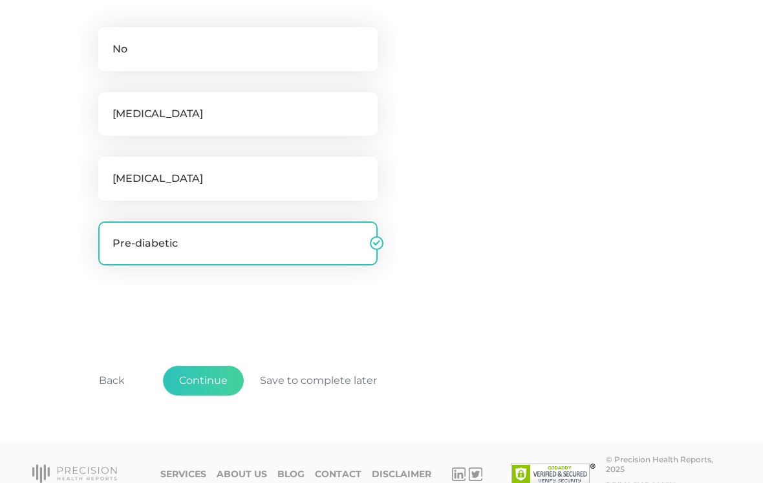
click at [212, 383] on button "Continue" at bounding box center [203, 380] width 81 height 30
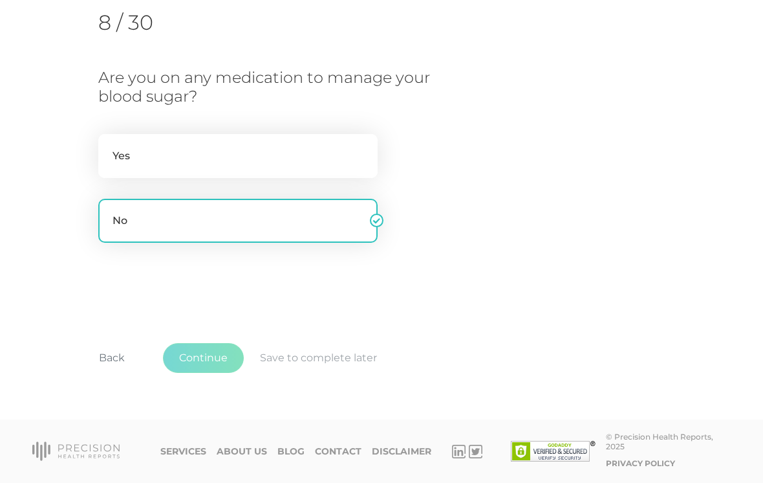
scroll to position [182, 0]
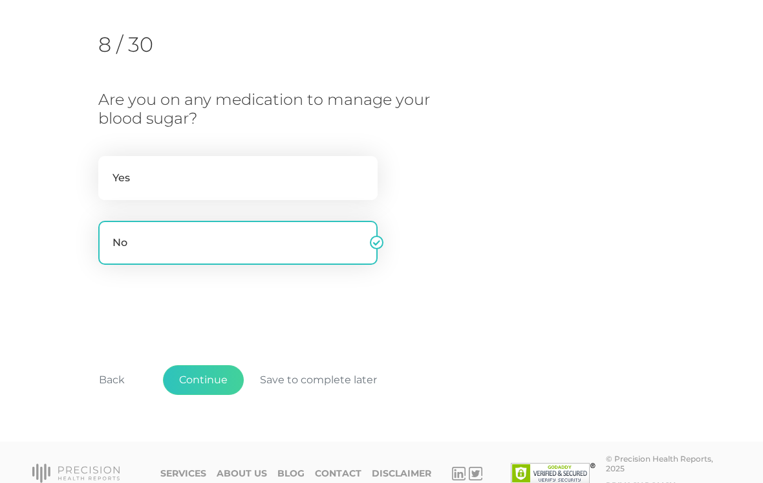
click at [208, 383] on button "Continue" at bounding box center [203, 380] width 81 height 30
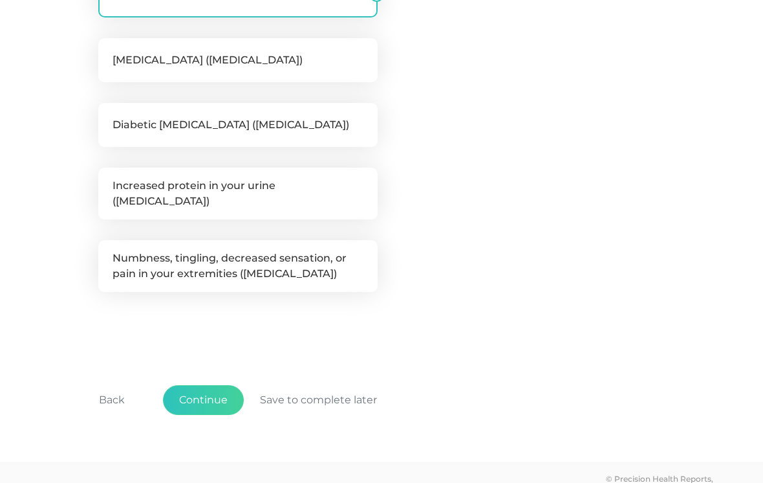
click at [210, 400] on button "Continue" at bounding box center [203, 401] width 81 height 30
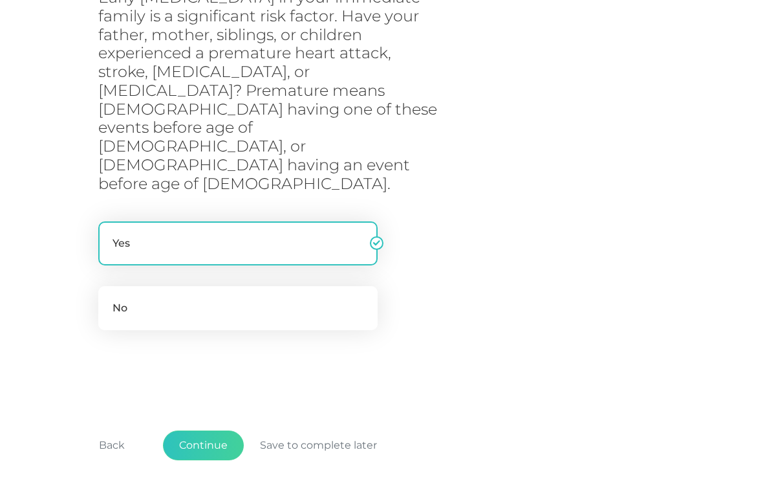
scroll to position [327, 0]
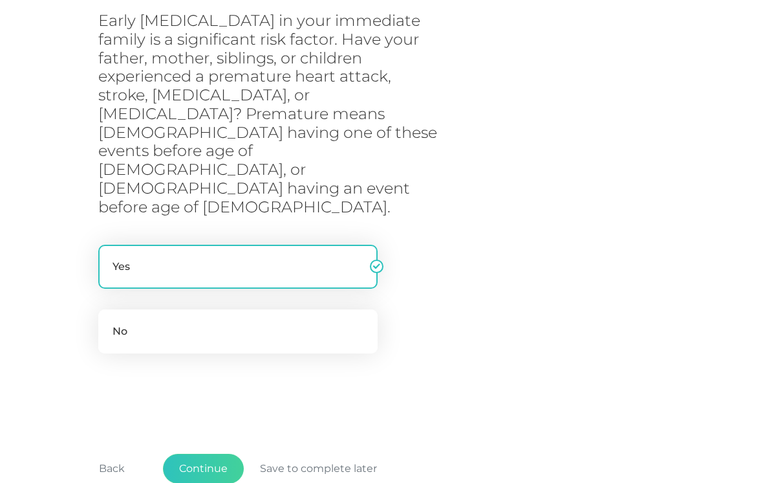
click at [209, 453] on button "Continue" at bounding box center [203, 468] width 81 height 30
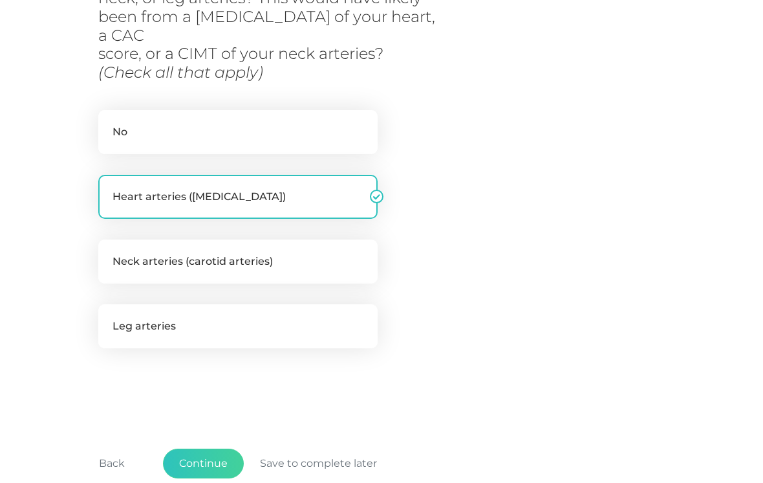
scroll to position [325, 0]
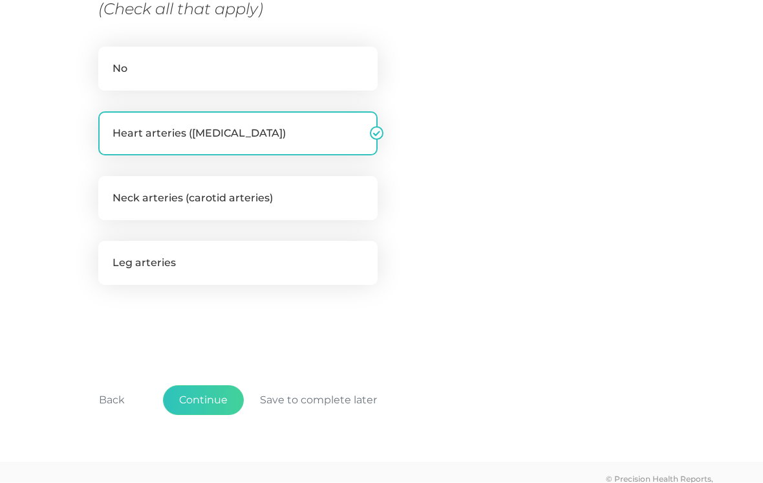
click at [197, 386] on button "Continue" at bounding box center [203, 401] width 81 height 30
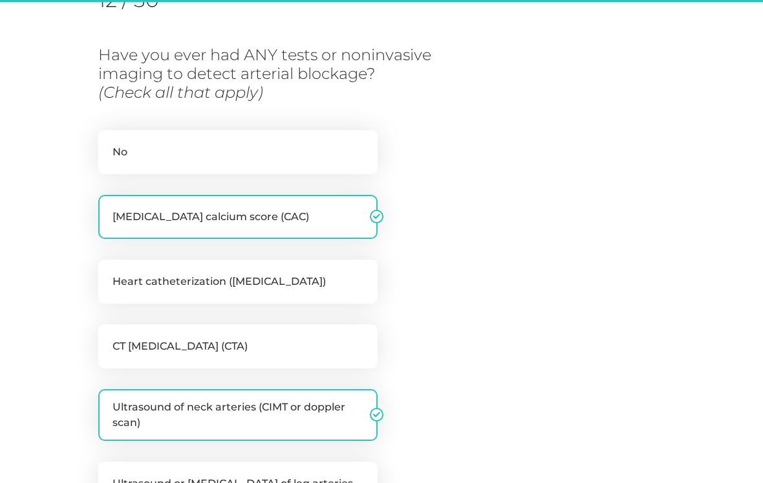
scroll to position [193, 0]
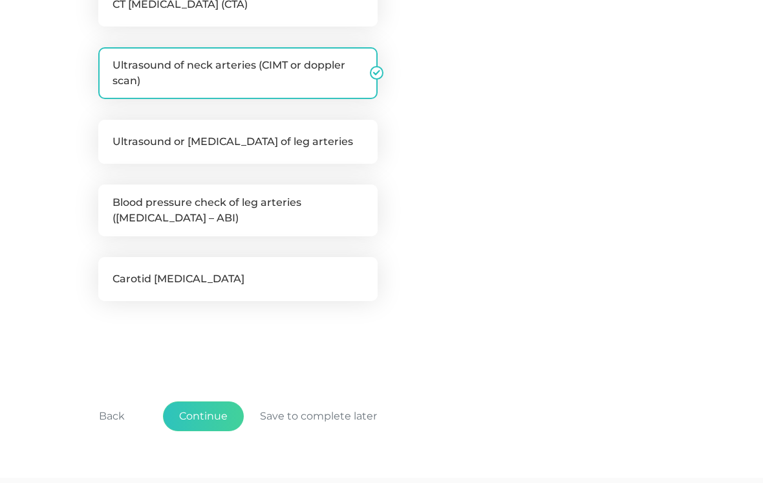
click at [198, 412] on button "Continue" at bounding box center [203, 416] width 81 height 30
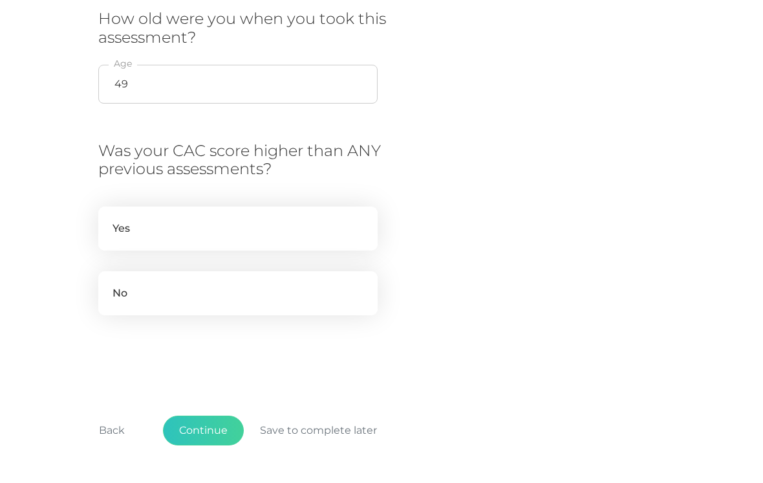
click at [210, 426] on button "Continue" at bounding box center [203, 430] width 81 height 30
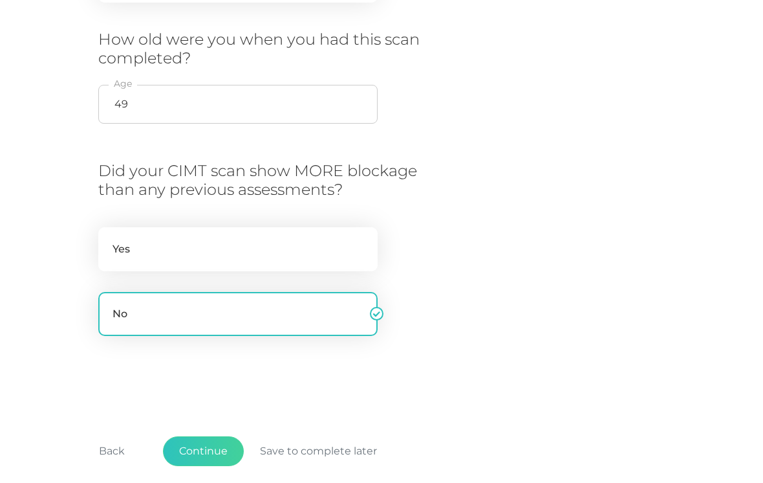
click at [210, 445] on button "Continue" at bounding box center [203, 451] width 81 height 30
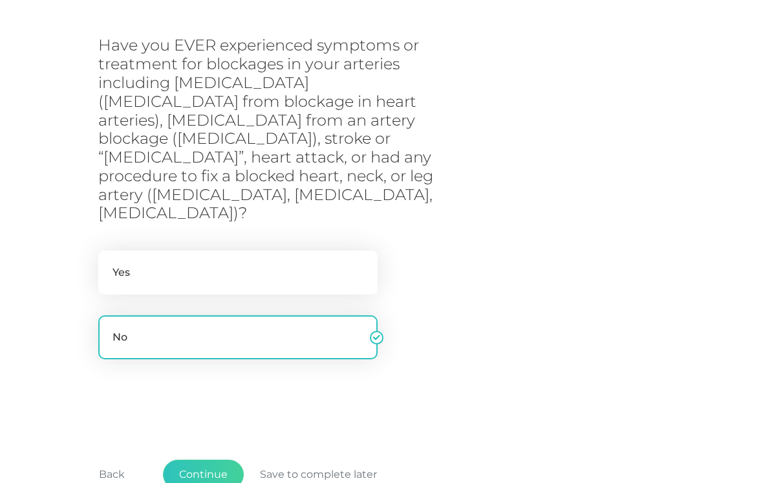
click at [223, 460] on button "Continue" at bounding box center [203, 475] width 81 height 30
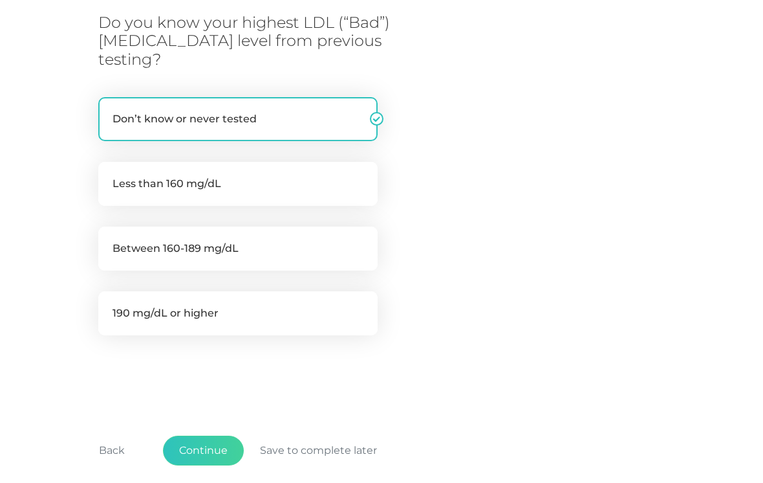
scroll to position [338, 0]
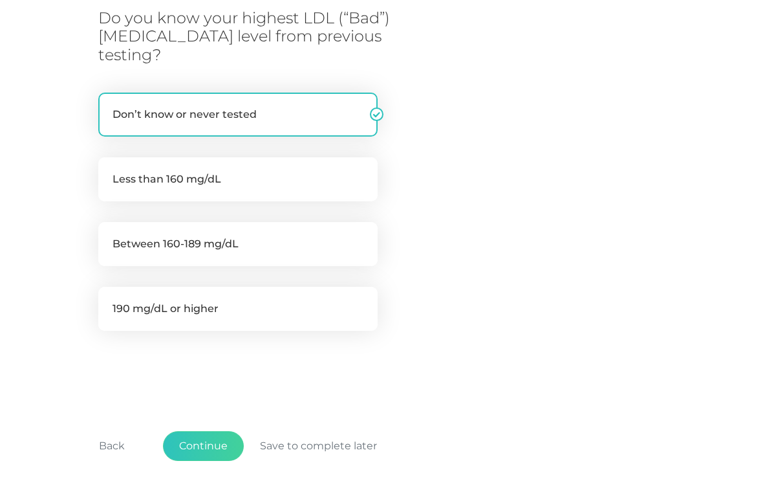
click at [204, 431] on button "Continue" at bounding box center [203, 446] width 81 height 30
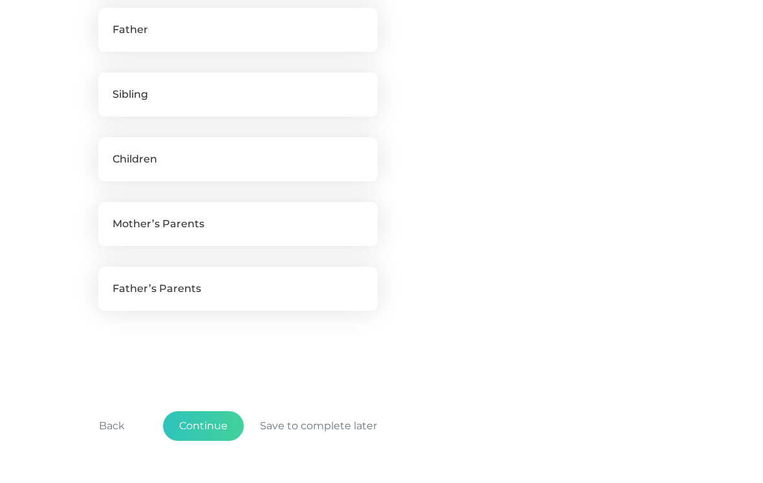
click at [215, 437] on button "Continue" at bounding box center [203, 426] width 81 height 30
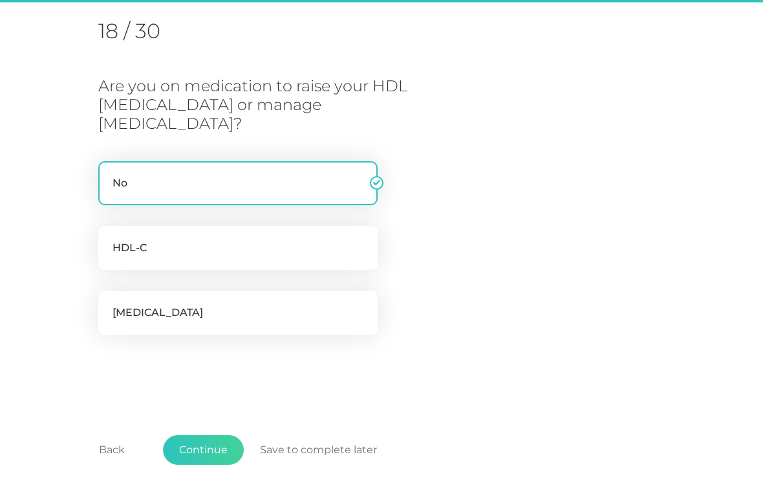
scroll to position [193, 0]
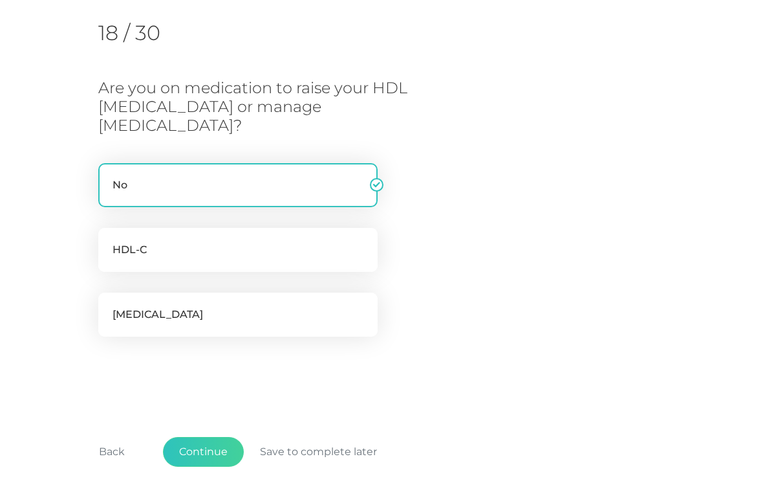
click at [263, 292] on label "[MEDICAL_DATA]" at bounding box center [237, 314] width 279 height 44
click at [109, 292] on input "[MEDICAL_DATA]" at bounding box center [103, 298] width 10 height 13
checkbox input "true"
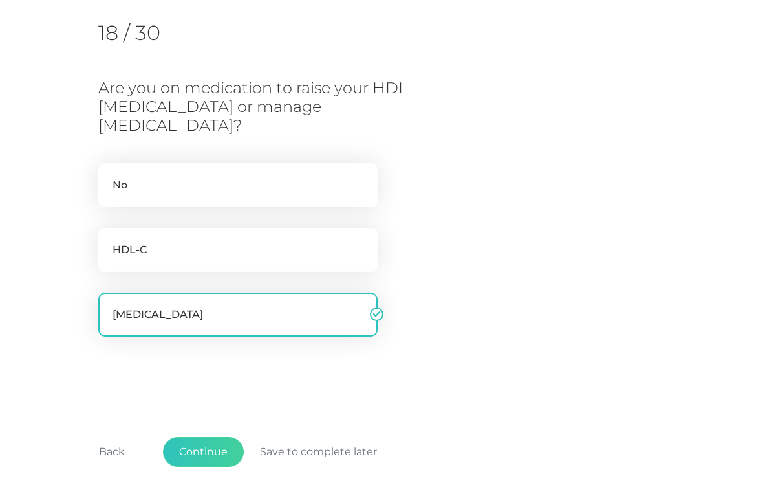
checkbox input "false"
click at [208, 440] on button "Continue" at bounding box center [203, 452] width 81 height 30
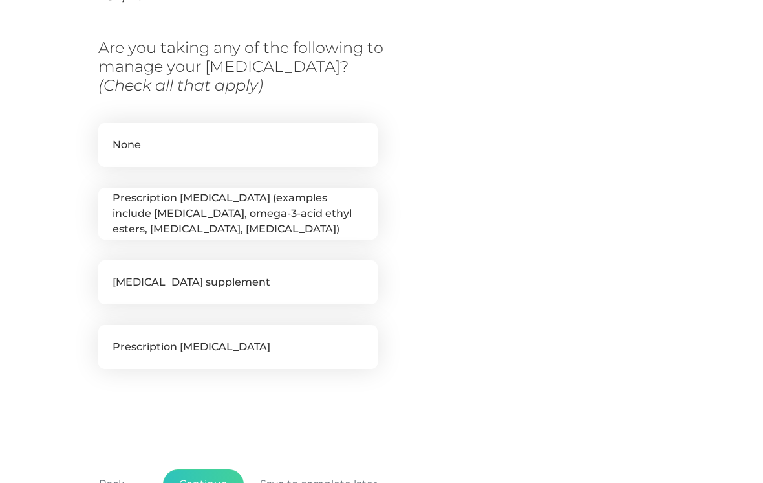
scroll to position [234, 0]
click at [206, 481] on button "Continue" at bounding box center [203, 484] width 81 height 30
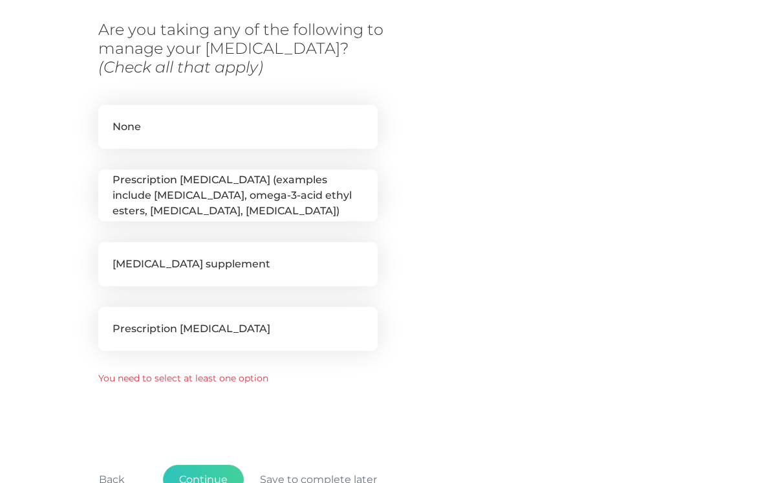
scroll to position [268, 0]
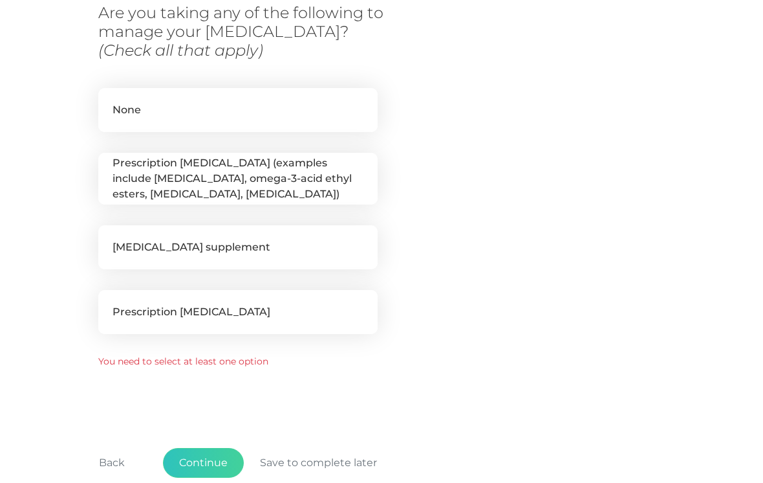
click at [336, 113] on label "None" at bounding box center [237, 110] width 279 height 44
click at [109, 101] on input "None" at bounding box center [103, 94] width 10 height 13
checkbox input "true"
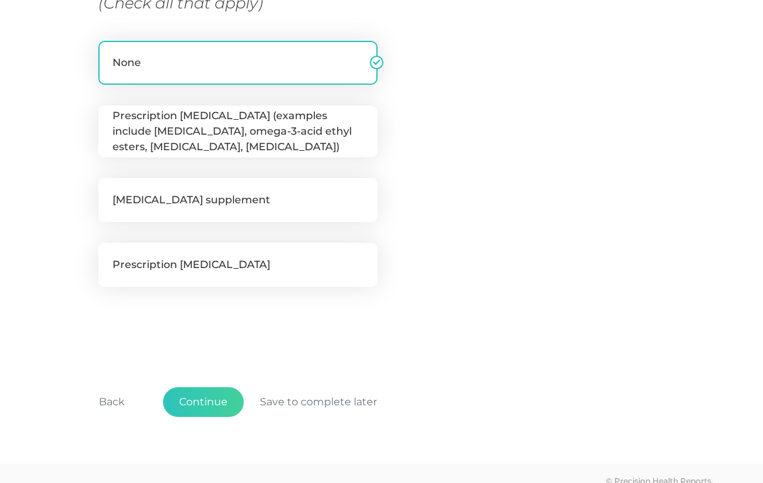
click at [129, 400] on button "Back" at bounding box center [112, 402] width 58 height 30
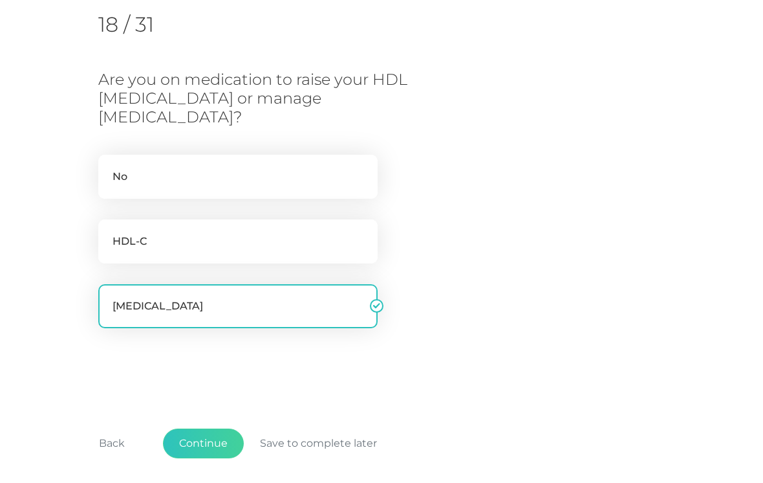
scroll to position [193, 0]
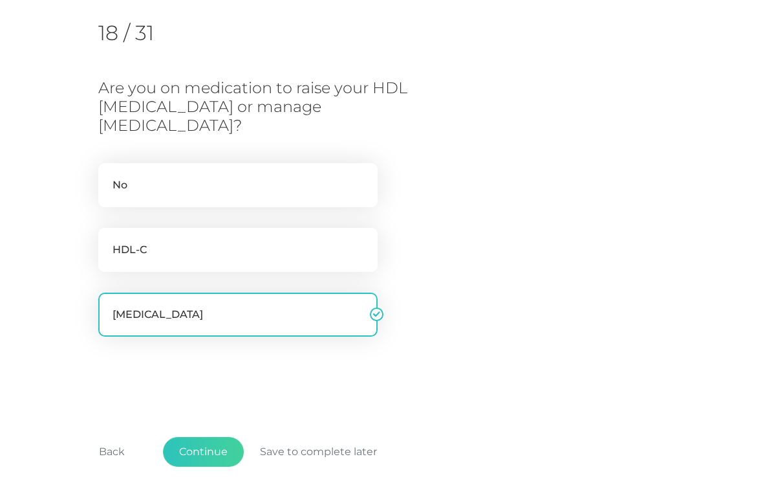
click at [303, 228] on label "HDL-C" at bounding box center [237, 250] width 279 height 44
click at [109, 228] on input "HDL-C" at bounding box center [103, 234] width 10 height 13
checkbox input "true"
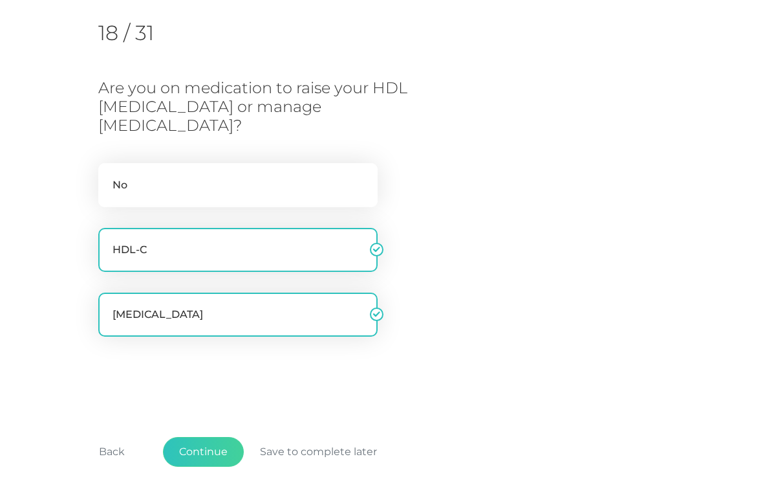
click at [318, 302] on label "[MEDICAL_DATA]" at bounding box center [237, 314] width 279 height 44
click at [109, 302] on input "[MEDICAL_DATA]" at bounding box center [103, 298] width 10 height 13
checkbox input "false"
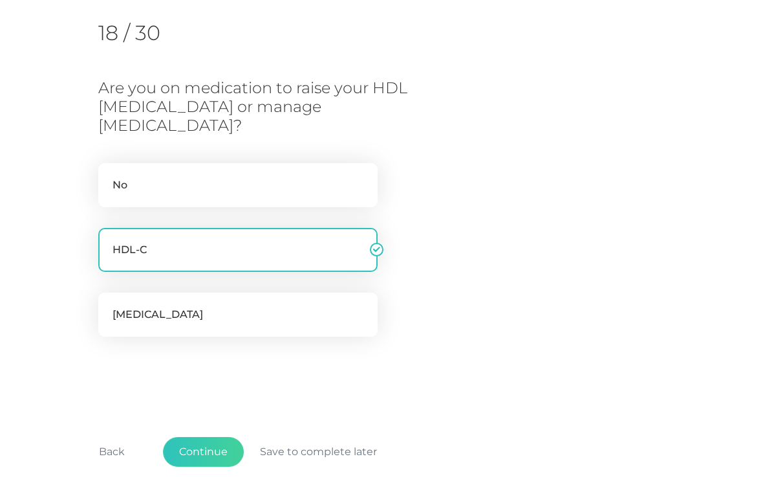
click at [226, 438] on button "Continue" at bounding box center [203, 452] width 81 height 30
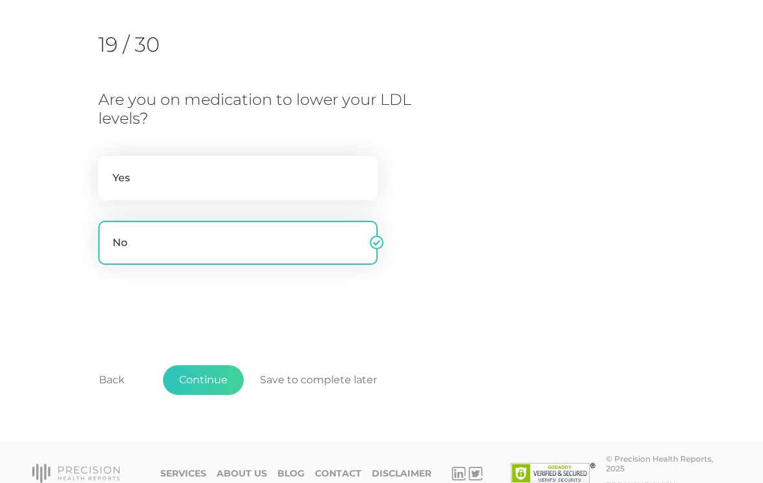
click at [113, 371] on button "Back" at bounding box center [112, 380] width 58 height 30
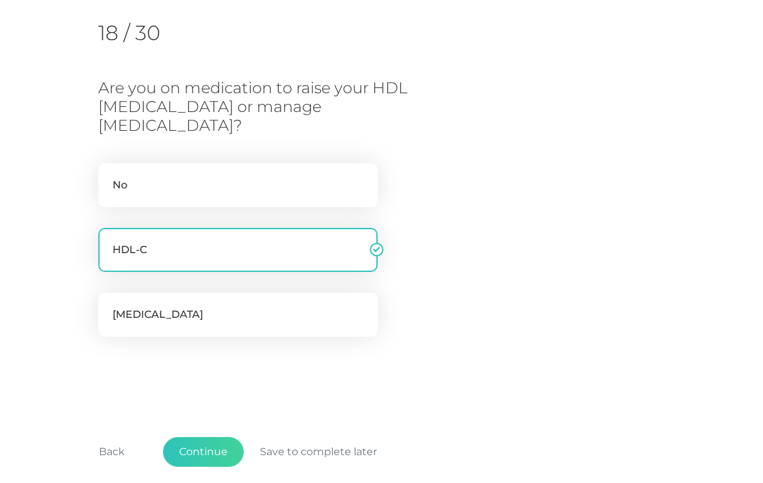
click at [296, 163] on label "No" at bounding box center [237, 185] width 279 height 44
click at [109, 163] on input "No" at bounding box center [103, 169] width 10 height 13
checkbox input "true"
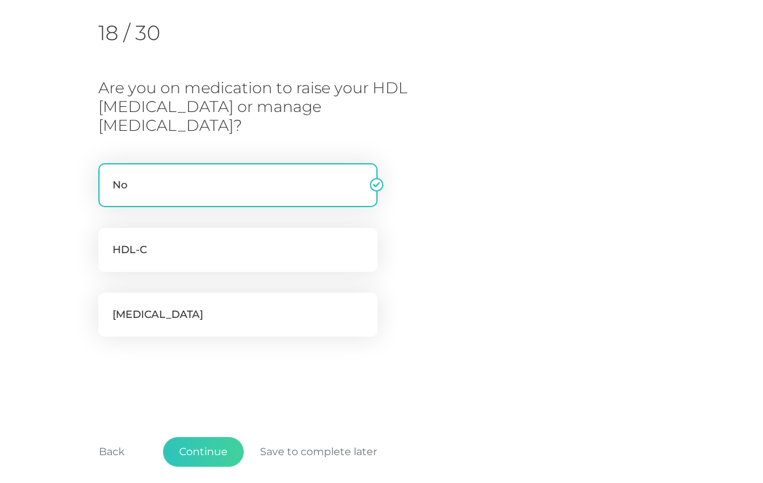
checkbox input "false"
click at [219, 437] on button "Continue" at bounding box center [203, 452] width 81 height 30
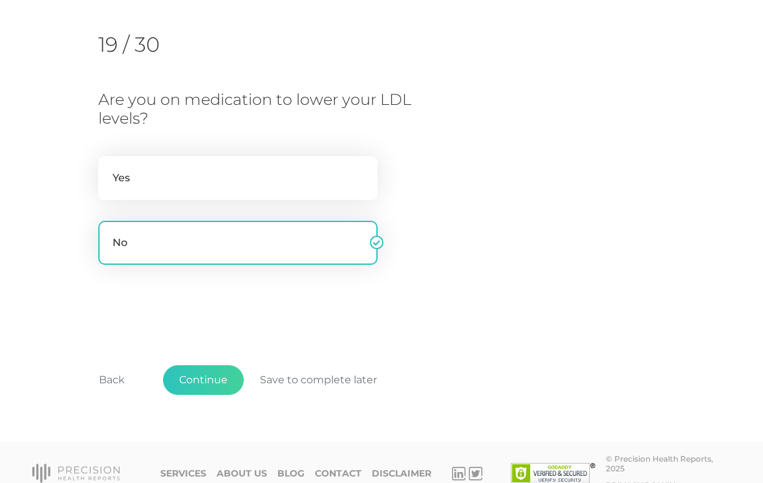
click at [316, 173] on label "Yes" at bounding box center [237, 178] width 279 height 44
click at [109, 169] on input "Yes" at bounding box center [103, 162] width 10 height 13
radio input "true"
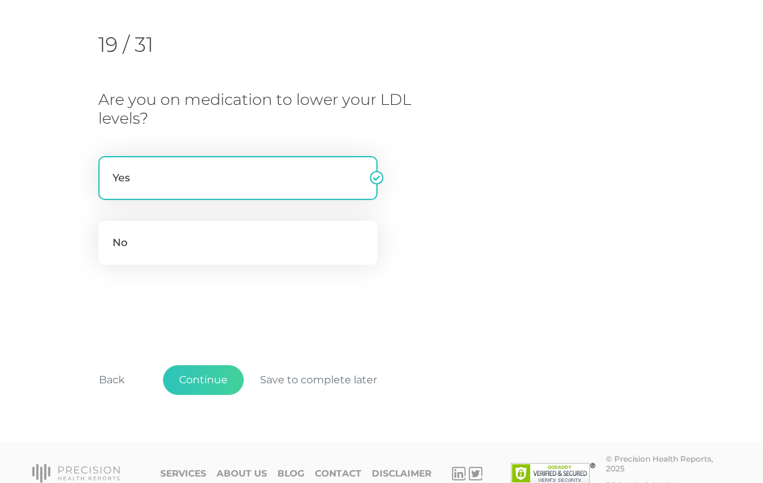
click at [212, 377] on button "Continue" at bounding box center [203, 380] width 81 height 30
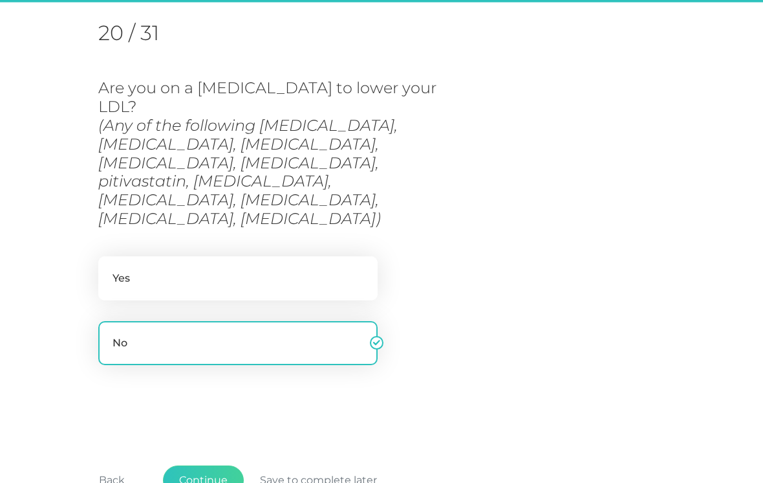
scroll to position [193, 0]
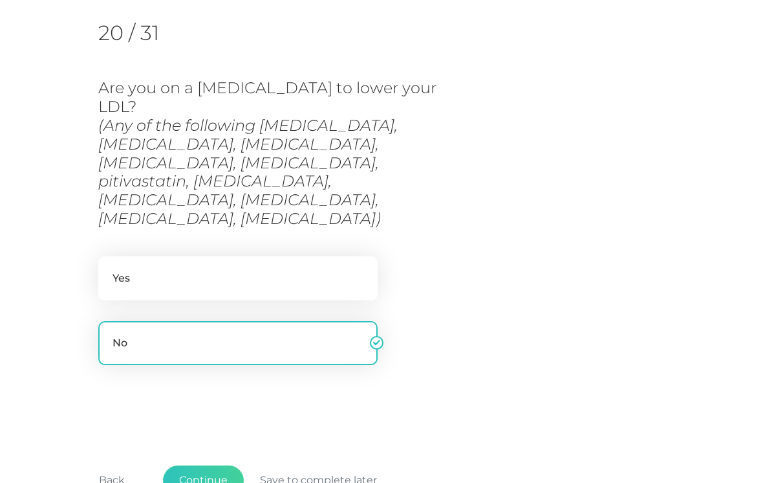
click at [319, 256] on label "Yes" at bounding box center [237, 278] width 279 height 44
click at [109, 256] on input "Yes" at bounding box center [103, 262] width 10 height 13
radio input "true"
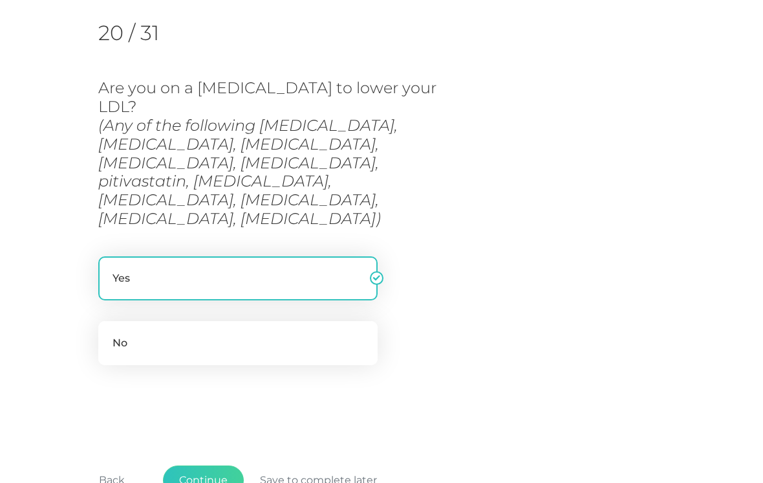
click at [204, 465] on button "Continue" at bounding box center [203, 480] width 81 height 30
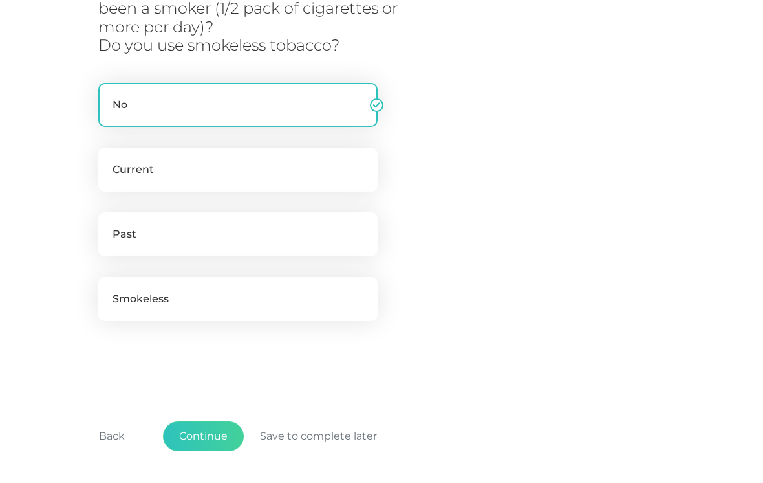
click at [201, 445] on button "Continue" at bounding box center [203, 437] width 81 height 30
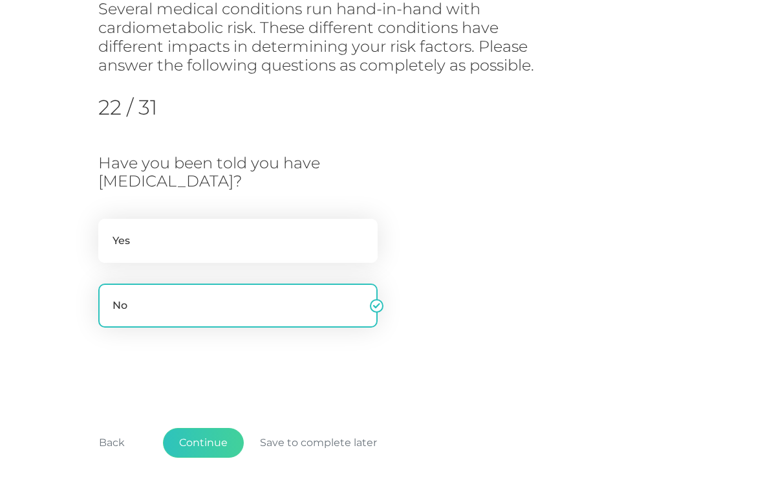
click at [210, 437] on button "Continue" at bounding box center [203, 443] width 81 height 30
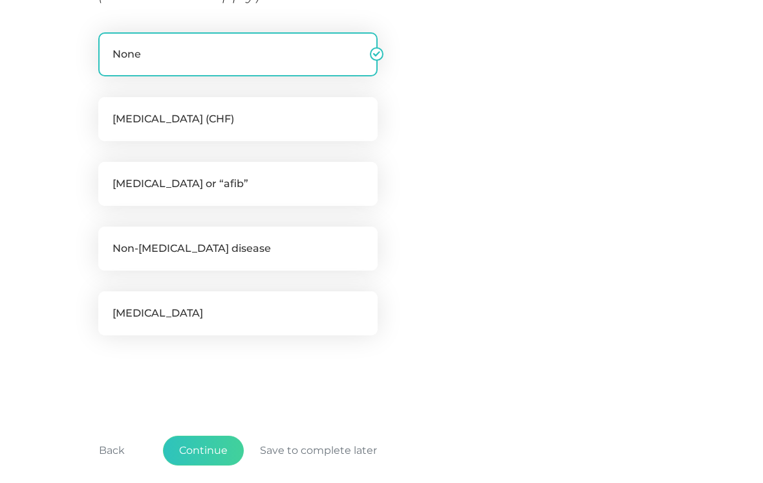
scroll to position [332, 0]
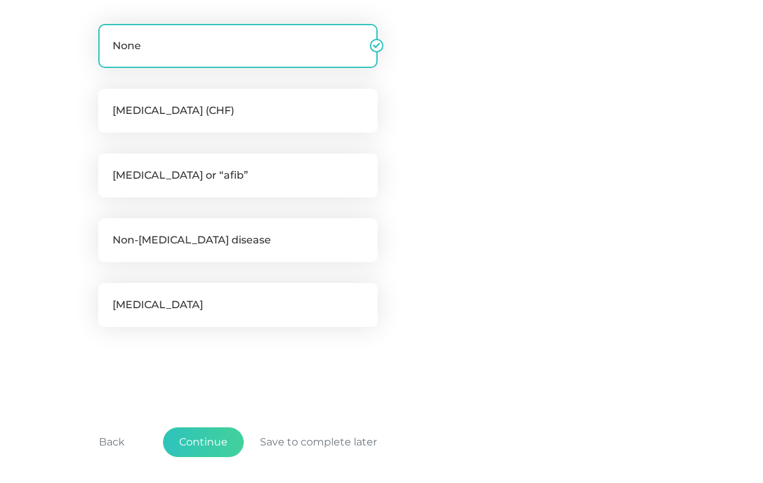
click at [210, 434] on button "Continue" at bounding box center [203, 443] width 81 height 30
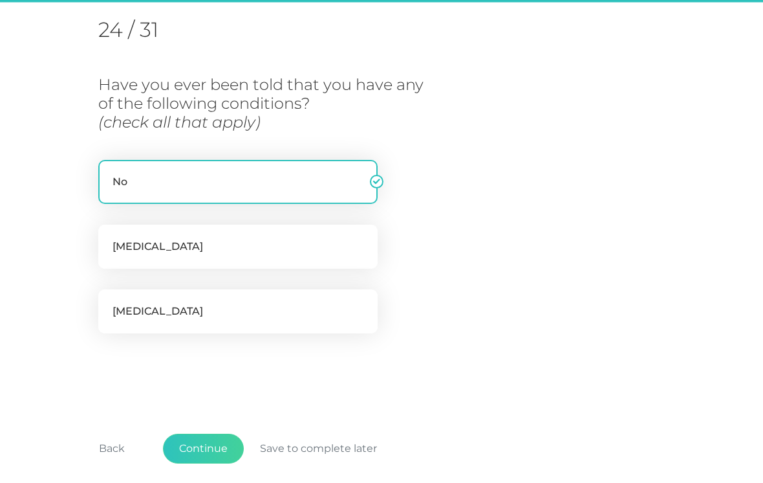
scroll to position [193, 0]
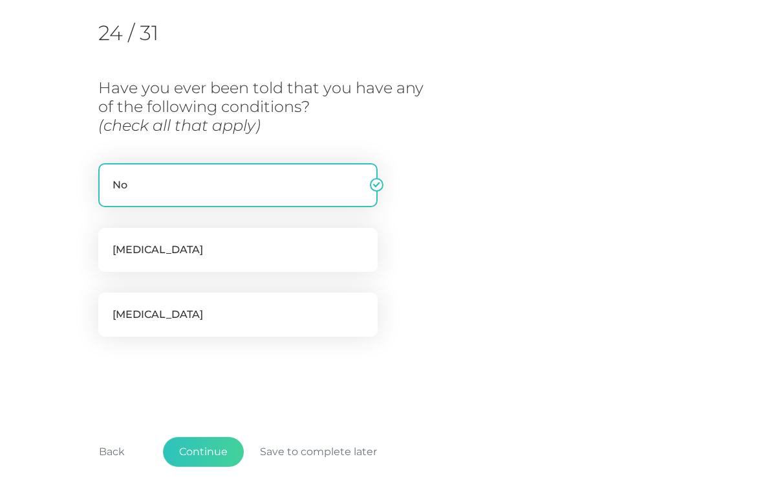
click at [199, 453] on button "Continue" at bounding box center [203, 452] width 81 height 30
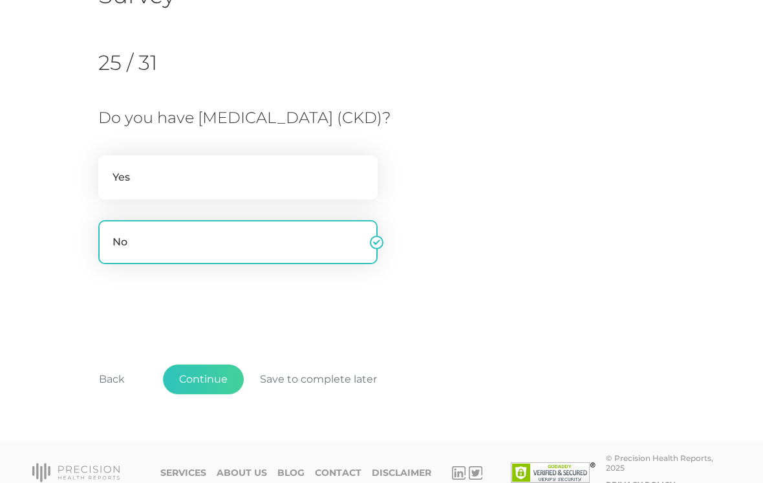
click at [213, 377] on button "Continue" at bounding box center [203, 379] width 81 height 30
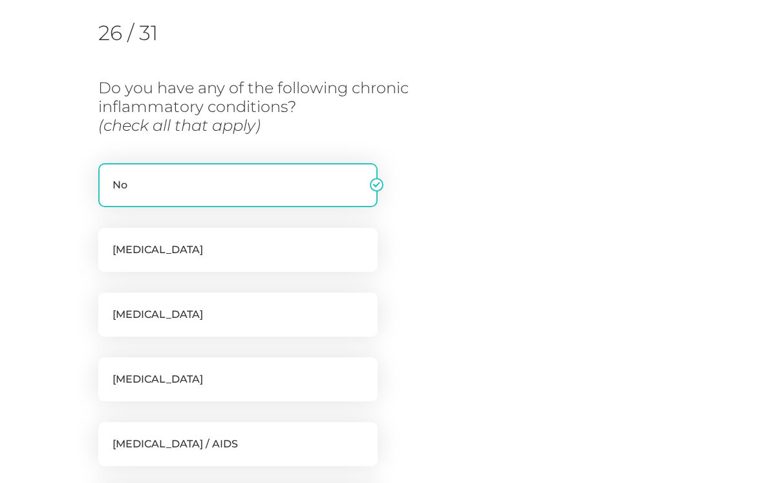
scroll to position [193, 0]
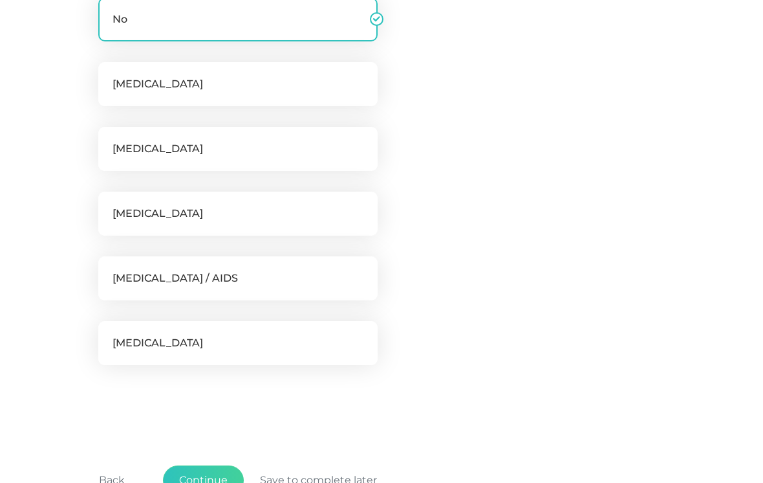
click at [201, 477] on button "Continue" at bounding box center [203, 480] width 81 height 30
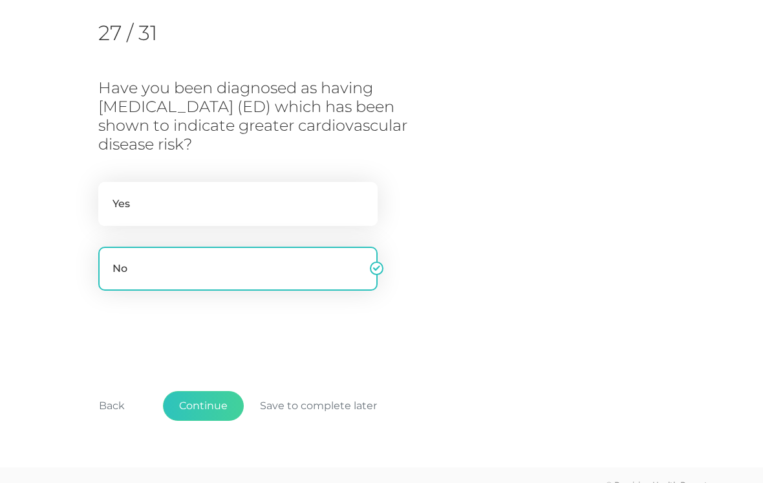
click at [211, 391] on button "Continue" at bounding box center [203, 406] width 81 height 30
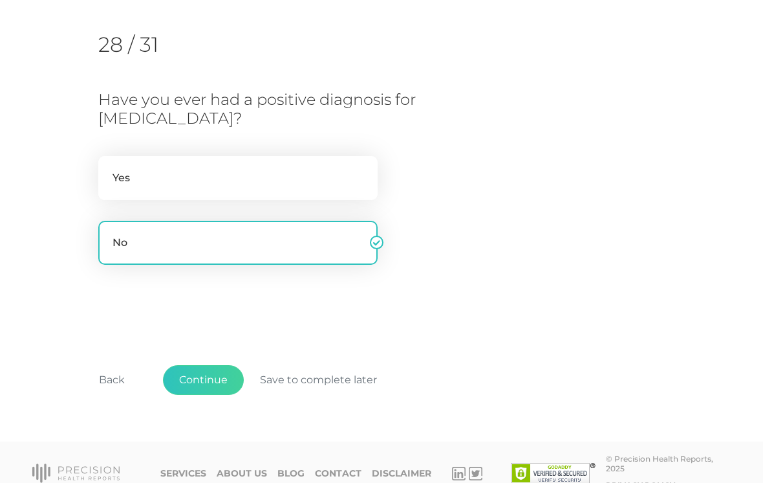
click at [208, 378] on button "Continue" at bounding box center [203, 380] width 81 height 30
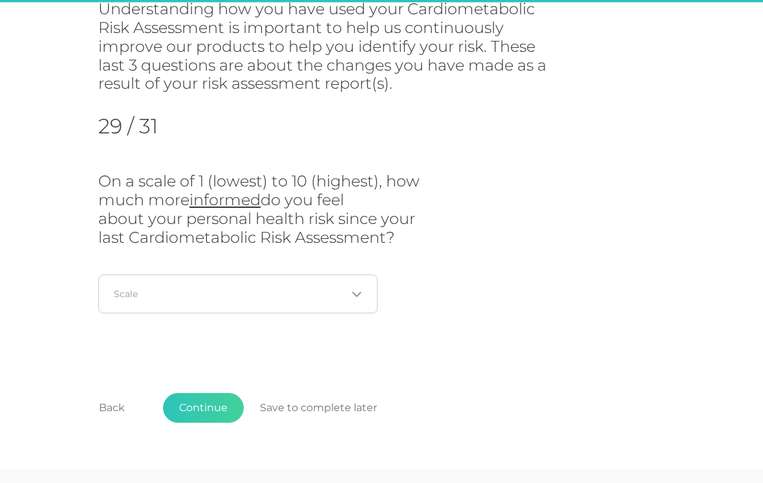
scroll to position [193, 0]
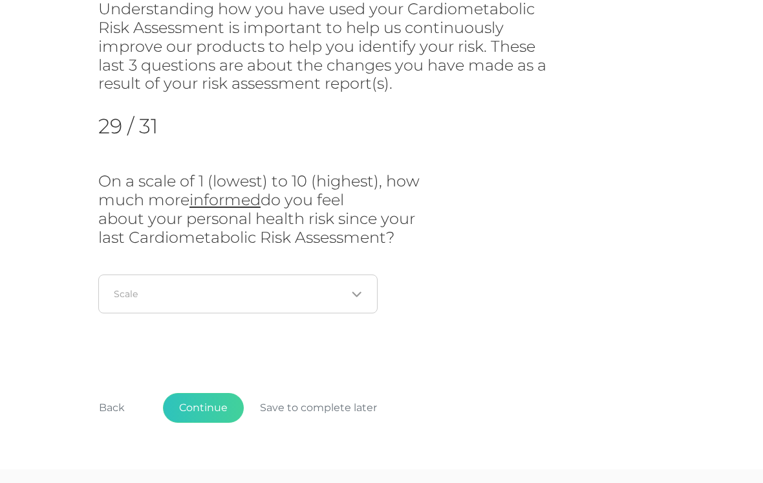
click at [360, 292] on icon "Search for option" at bounding box center [357, 294] width 10 height 10
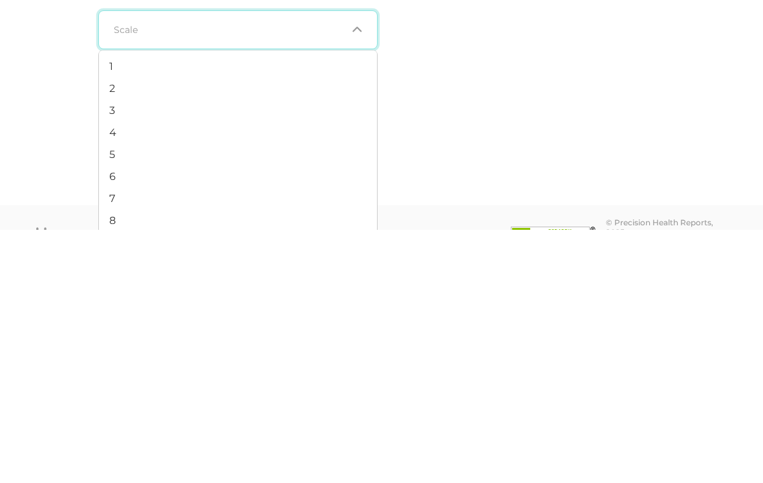
scroll to position [206, 0]
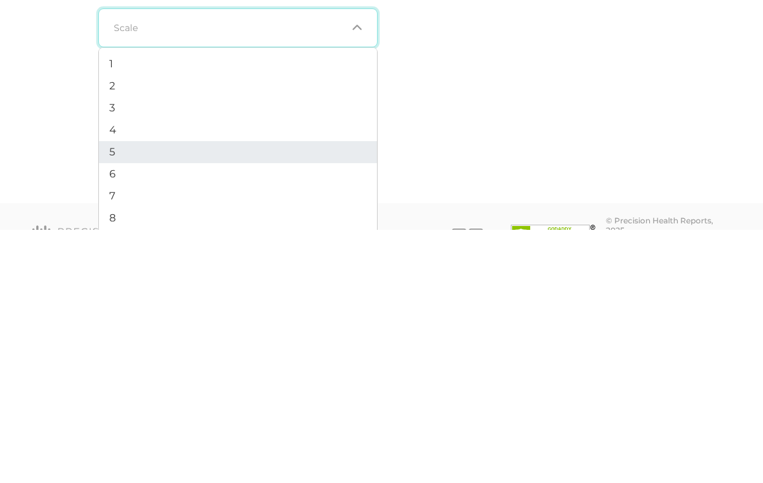
click at [212, 394] on li "5" at bounding box center [238, 405] width 278 height 22
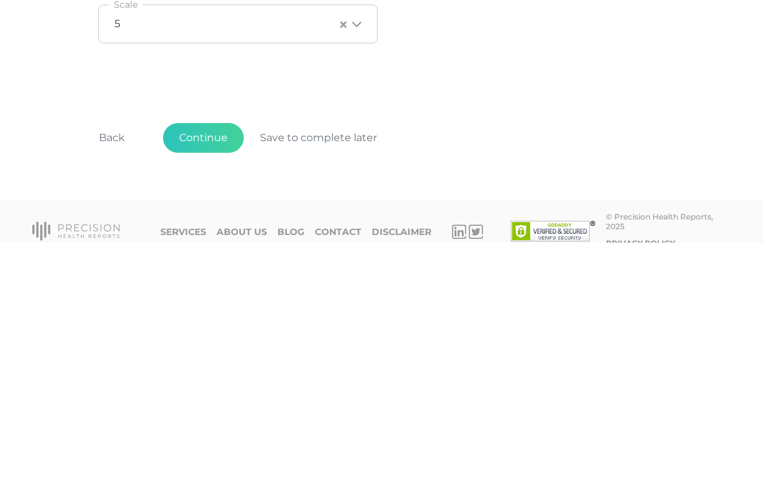
click at [207, 364] on button "Continue" at bounding box center [203, 379] width 81 height 30
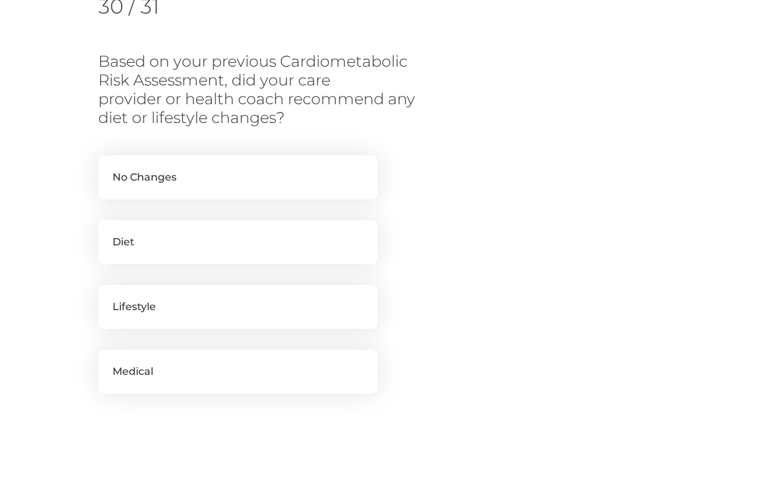
scroll to position [220, 0]
click at [319, 313] on label "Lifestyle" at bounding box center [237, 307] width 279 height 44
click at [109, 298] on input "Lifestyle" at bounding box center [103, 291] width 10 height 13
checkbox input "true"
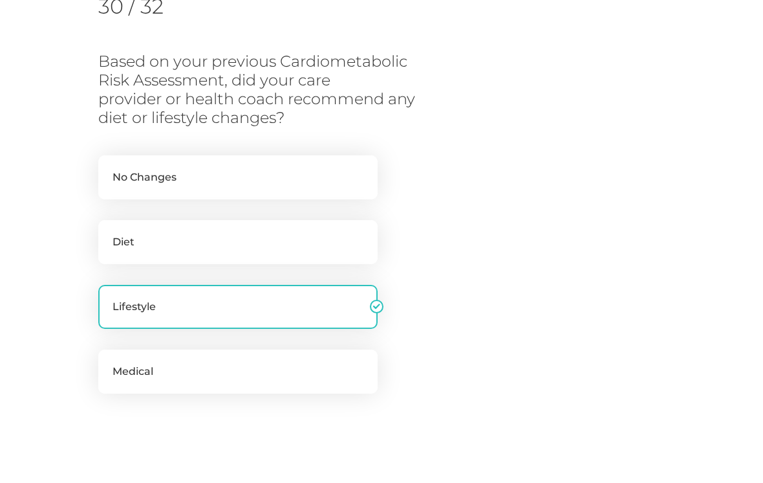
click at [335, 236] on label "Diet" at bounding box center [237, 242] width 279 height 44
click at [109, 233] on input "Diet" at bounding box center [103, 226] width 10 height 13
checkbox input "true"
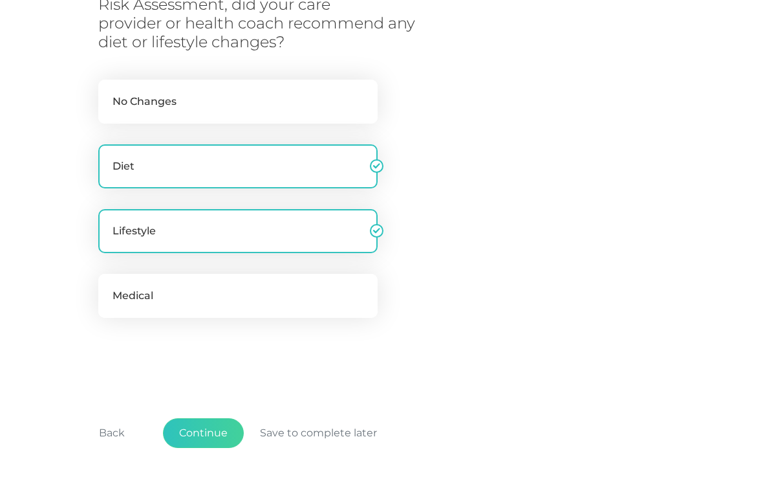
click at [207, 433] on button "Continue" at bounding box center [203, 434] width 81 height 30
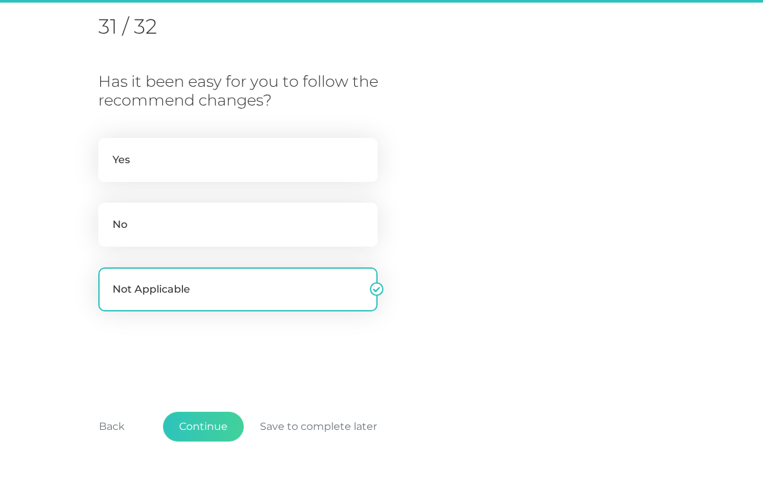
scroll to position [193, 0]
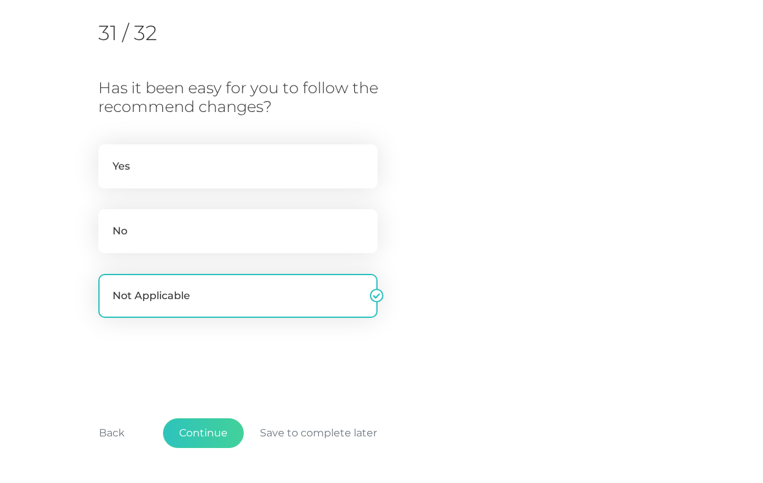
click at [323, 153] on label "Yes" at bounding box center [237, 166] width 279 height 44
click at [109, 153] on input "Yes" at bounding box center [103, 150] width 10 height 13
radio input "true"
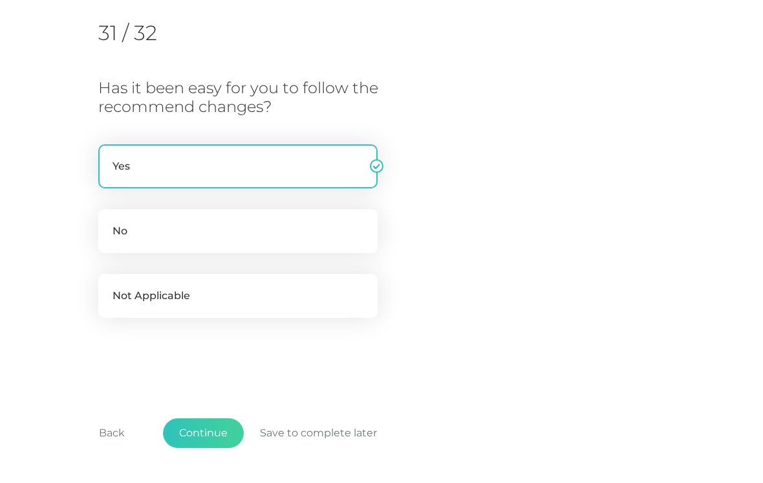
click at [213, 439] on button "Continue" at bounding box center [203, 433] width 81 height 30
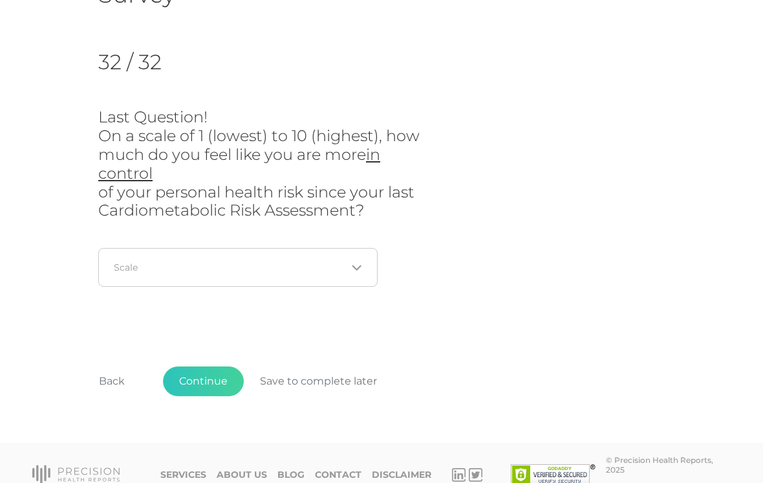
click at [360, 266] on icon "Search for option" at bounding box center [357, 268] width 8 height 4
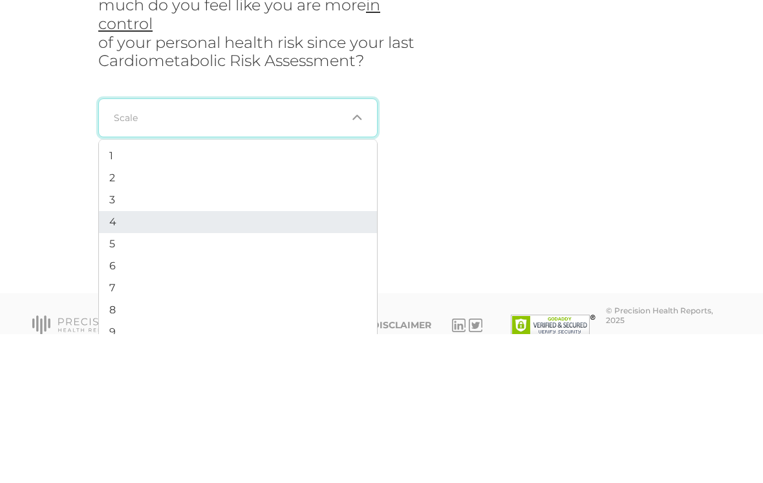
click at [193, 360] on li "4" at bounding box center [238, 371] width 278 height 22
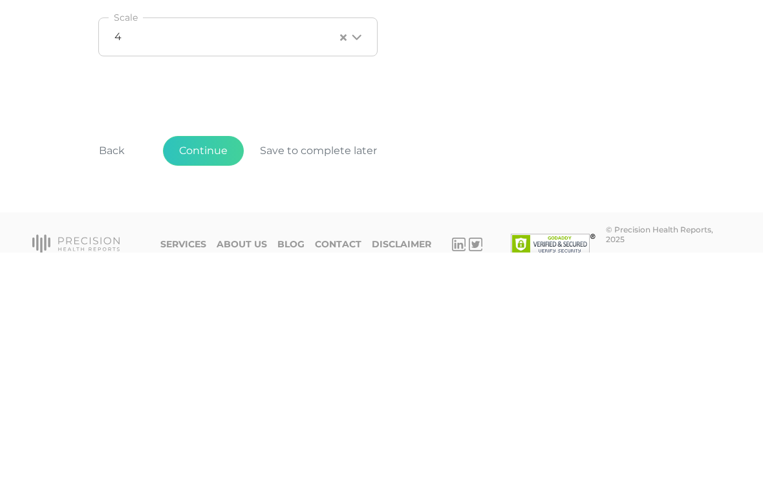
click at [200, 366] on button "Continue" at bounding box center [203, 381] width 81 height 30
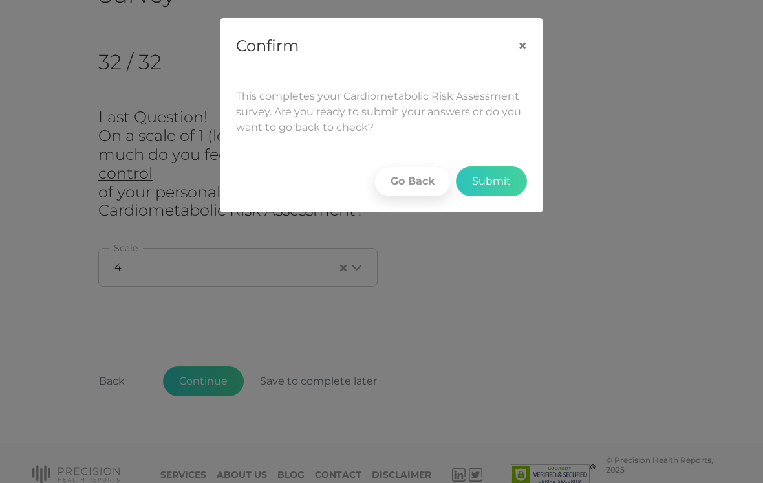
click at [499, 177] on button "Submit" at bounding box center [491, 181] width 71 height 30
